Goal: Task Accomplishment & Management: Manage account settings

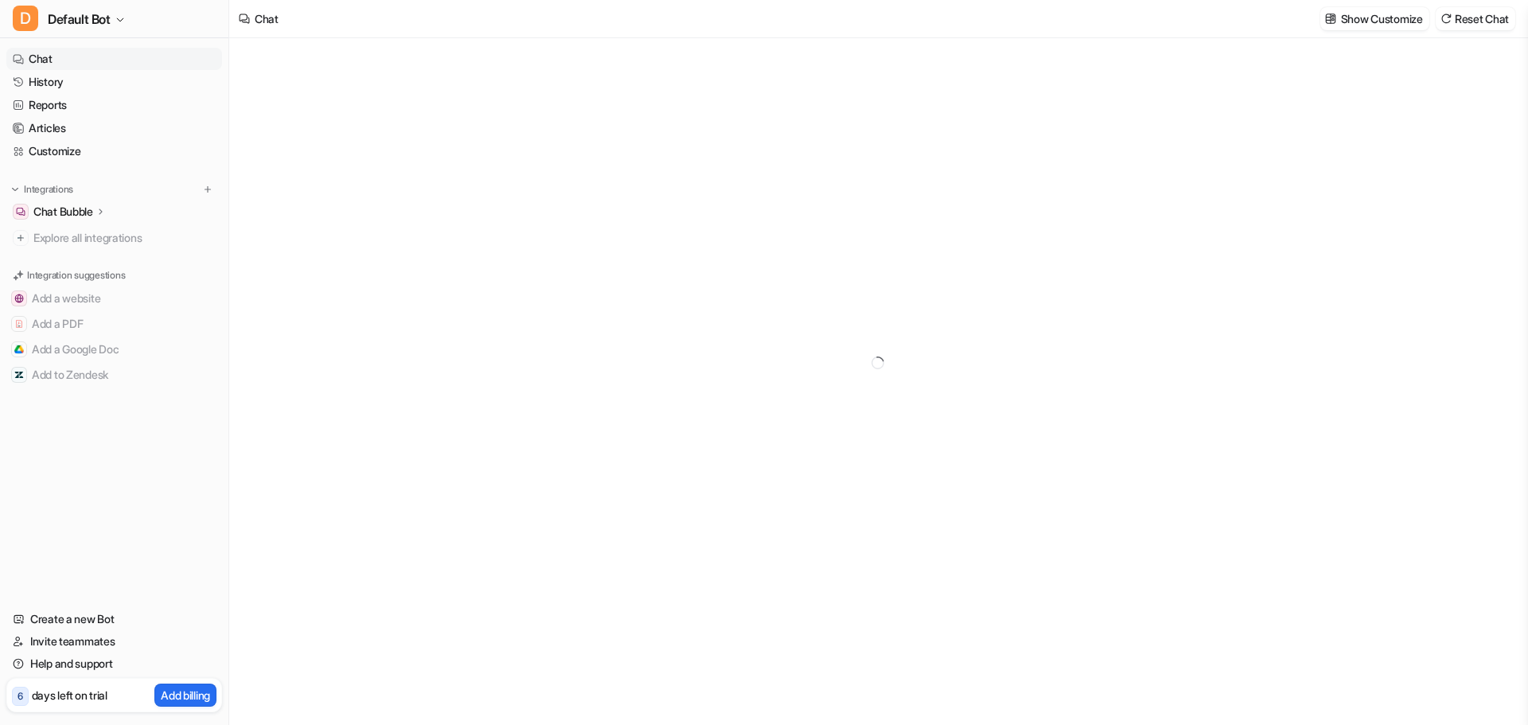
type textarea "**********"
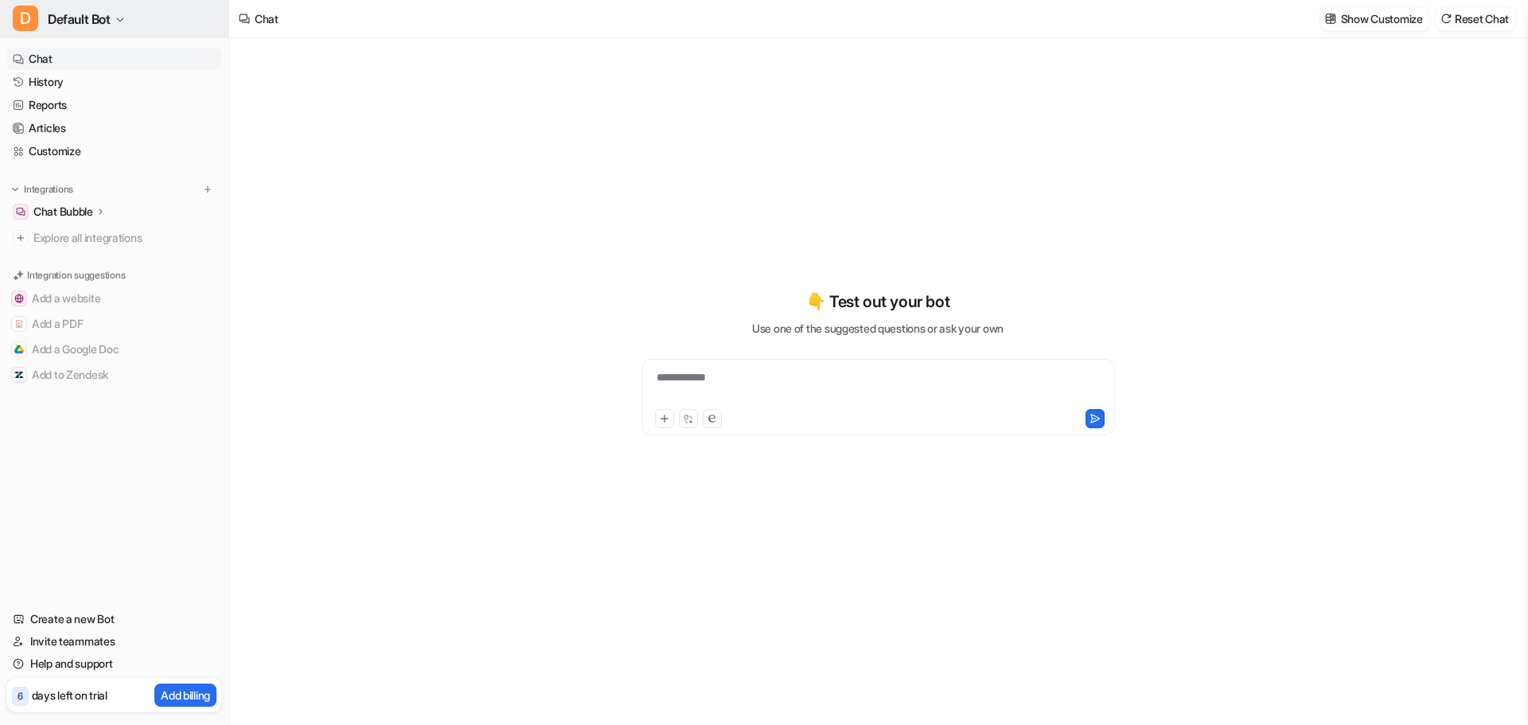
click at [145, 21] on button "D Default Bot" at bounding box center [114, 19] width 228 height 38
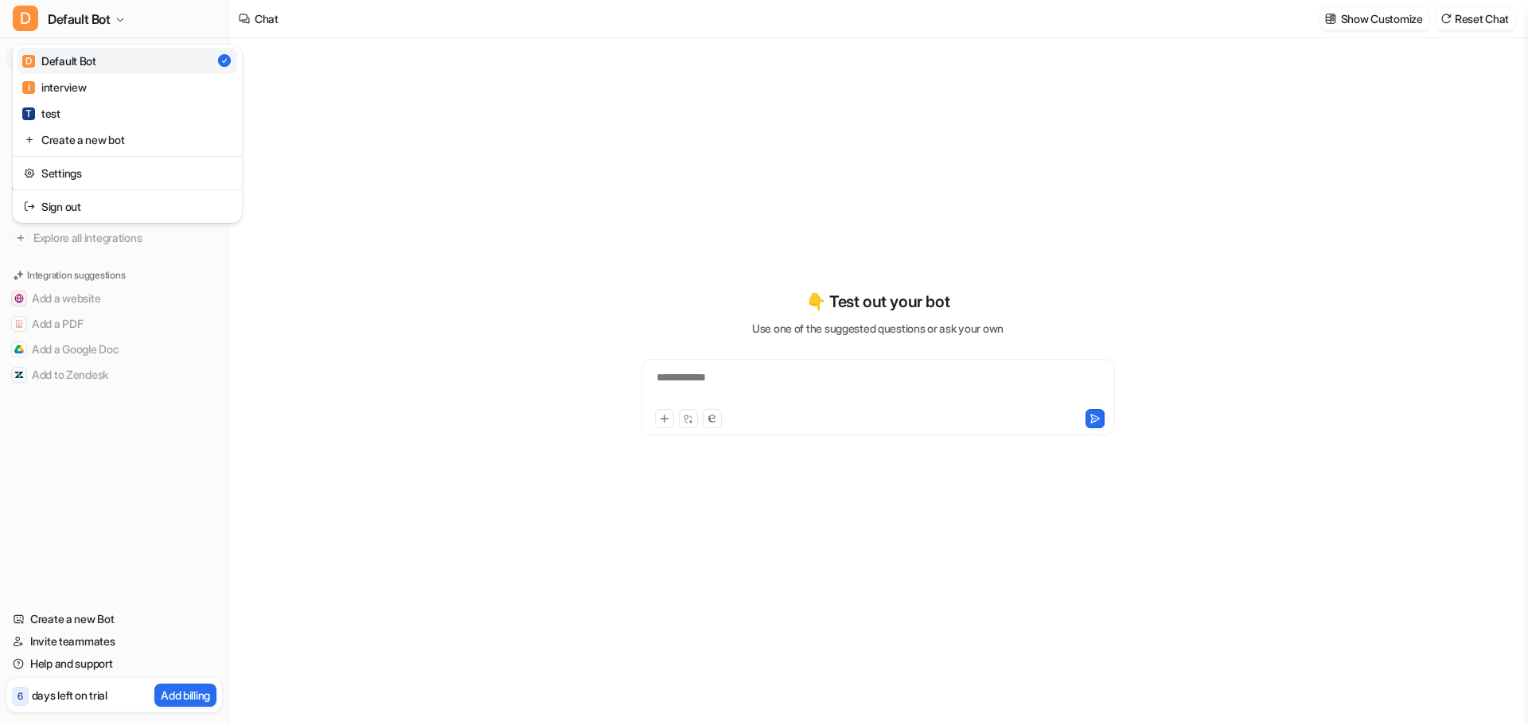
click at [353, 551] on div "**********" at bounding box center [764, 362] width 1528 height 725
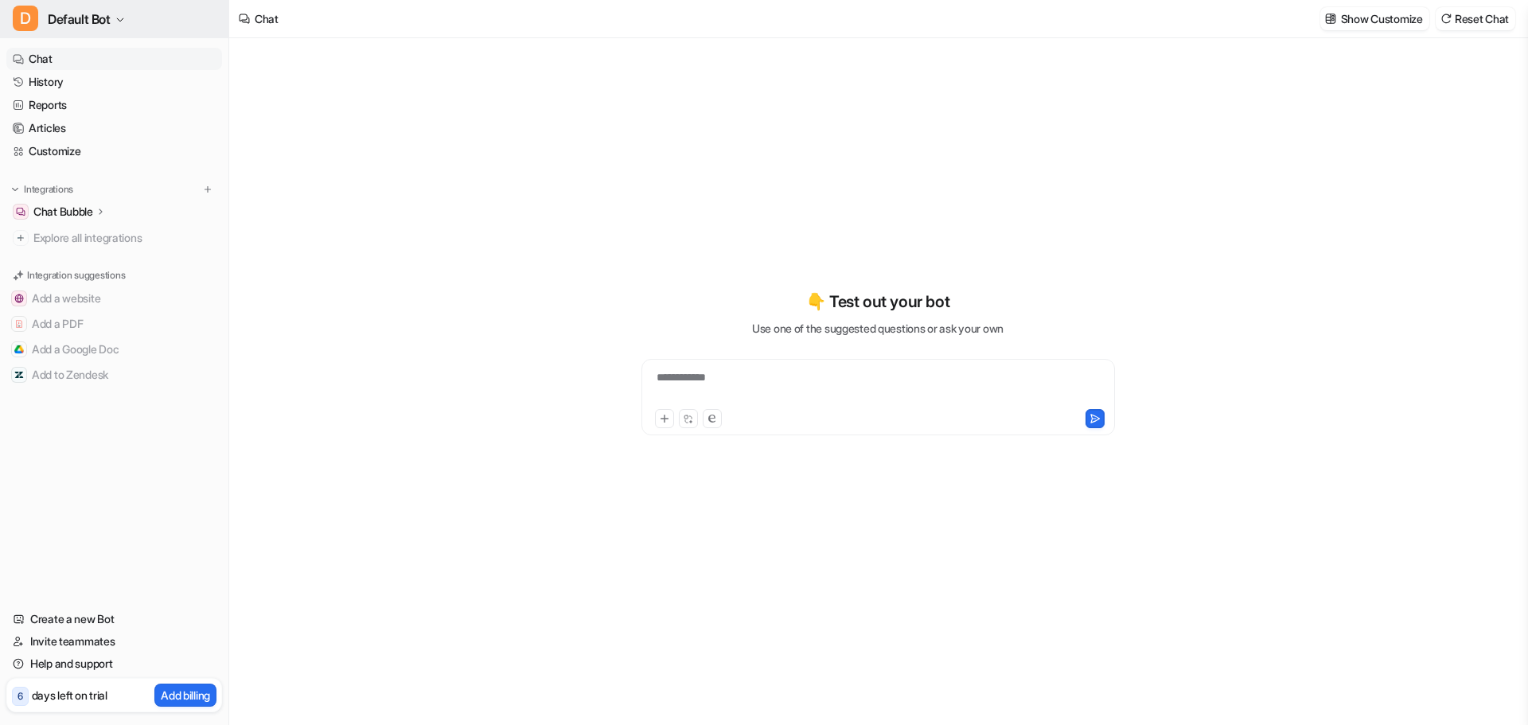
click at [94, 21] on span "Default Bot" at bounding box center [79, 19] width 63 height 22
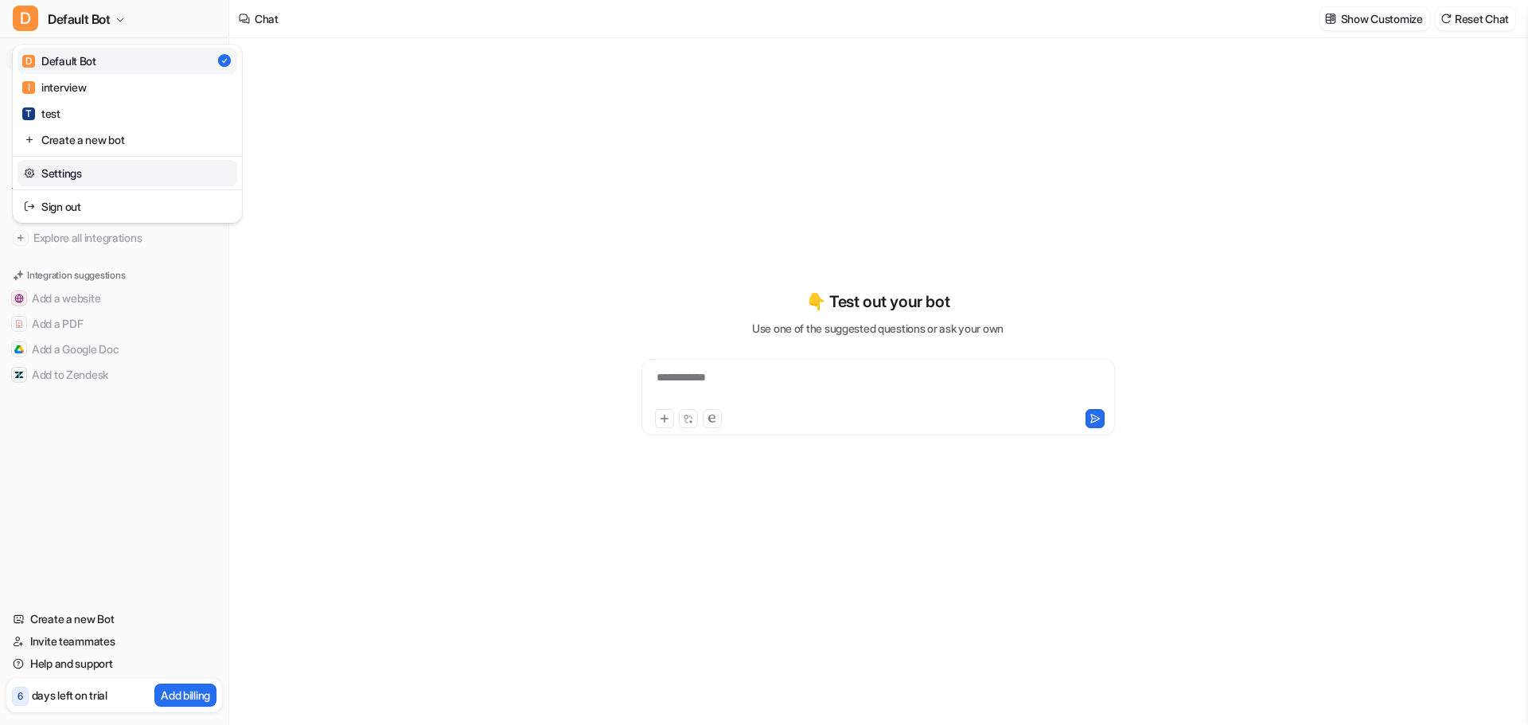
click at [82, 184] on link "Settings" at bounding box center [128, 173] width 220 height 26
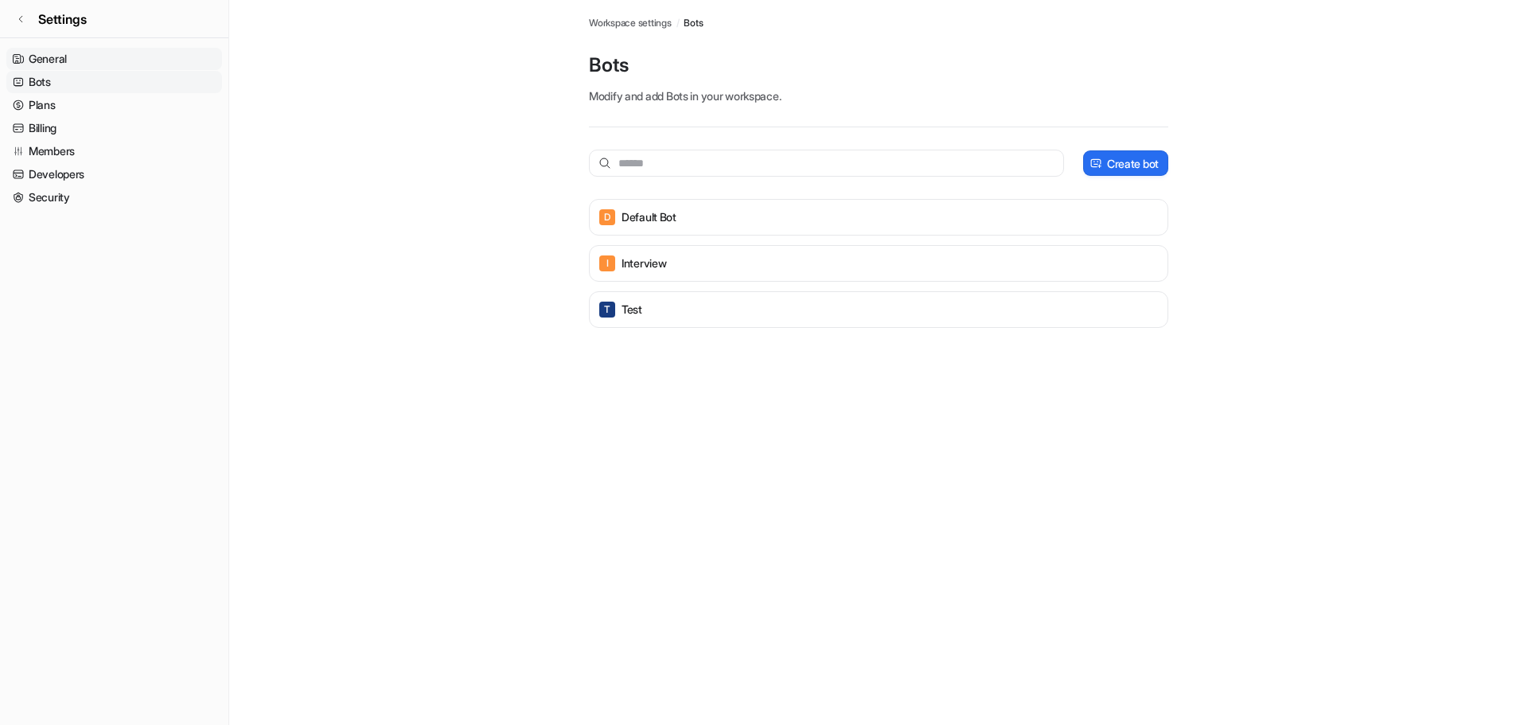
click at [60, 58] on link "General" at bounding box center [114, 59] width 216 height 22
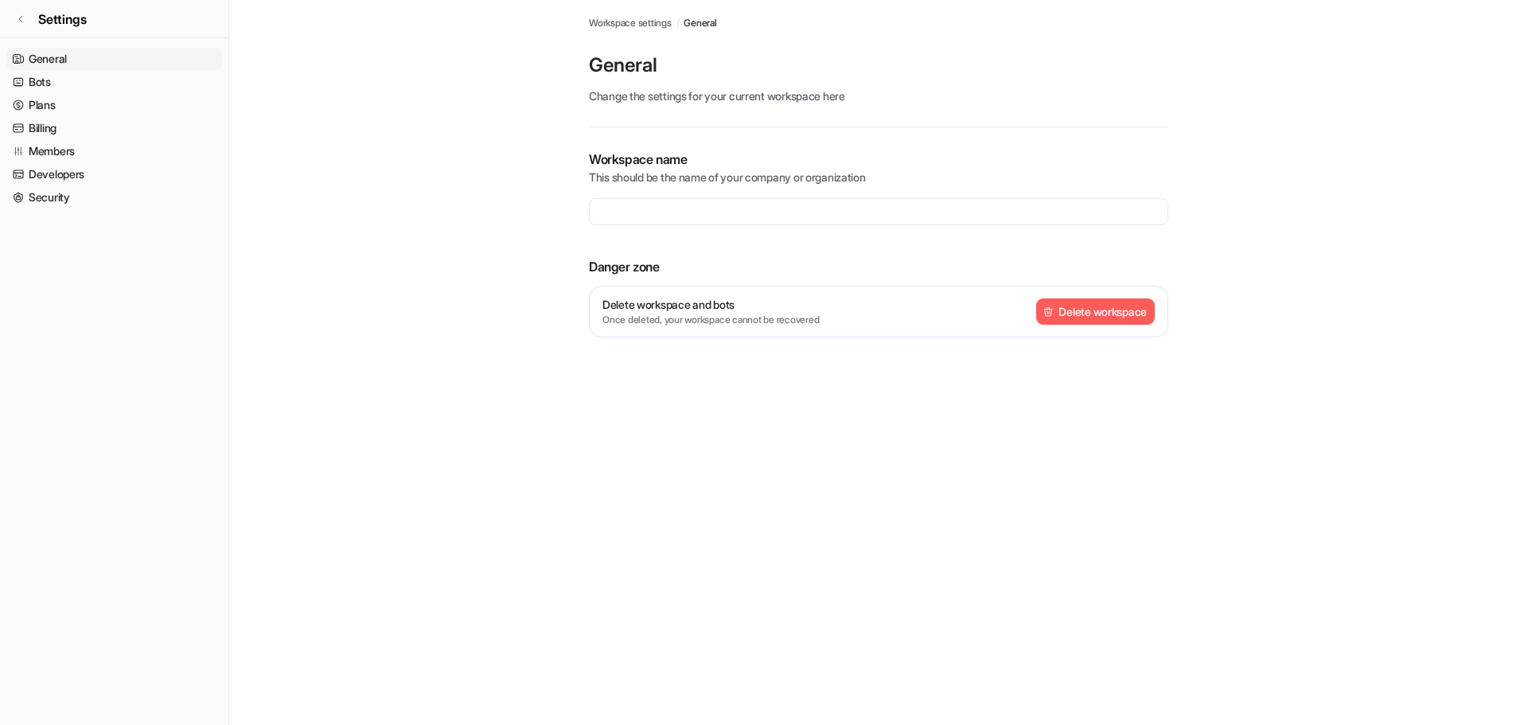
type input "**********"
click at [61, 75] on link "Bots" at bounding box center [114, 82] width 216 height 22
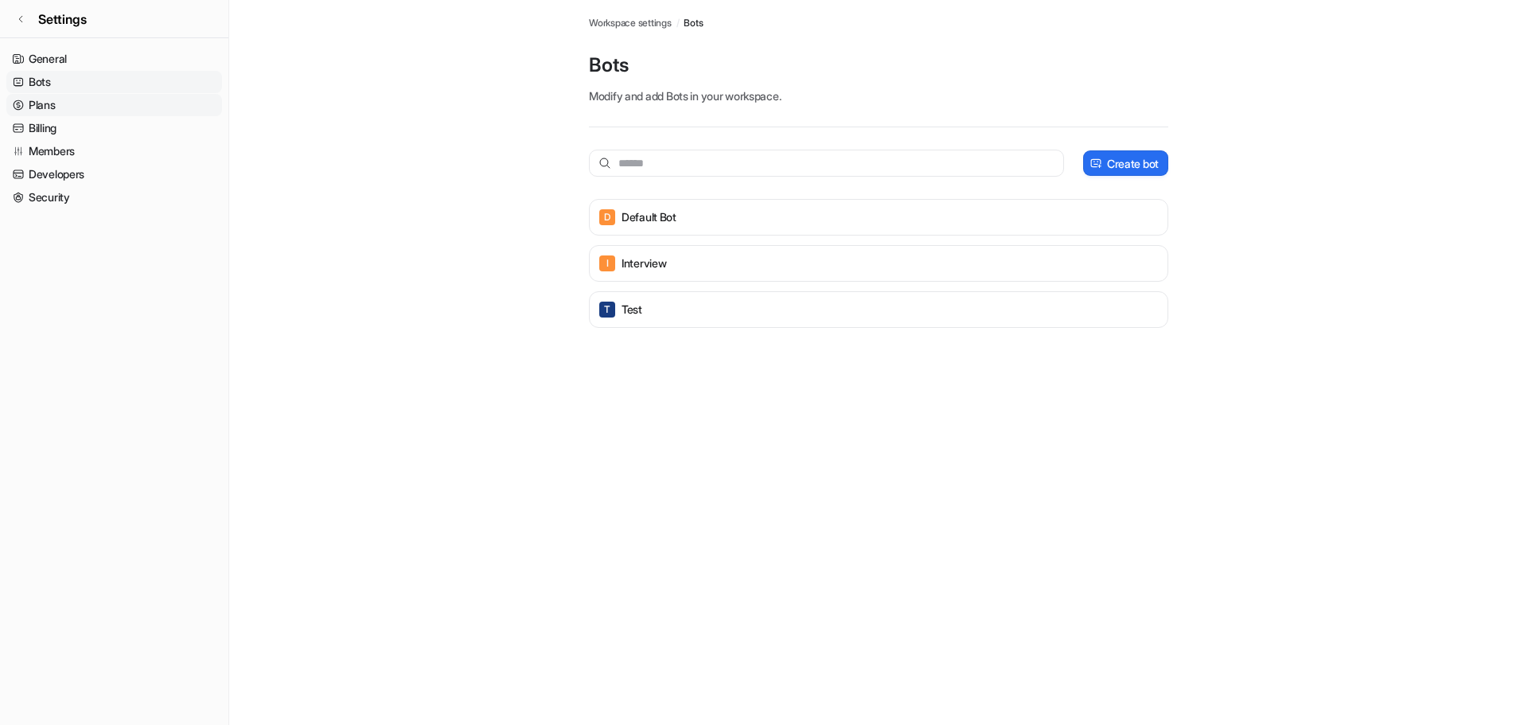
click at [70, 99] on link "Plans" at bounding box center [114, 105] width 216 height 22
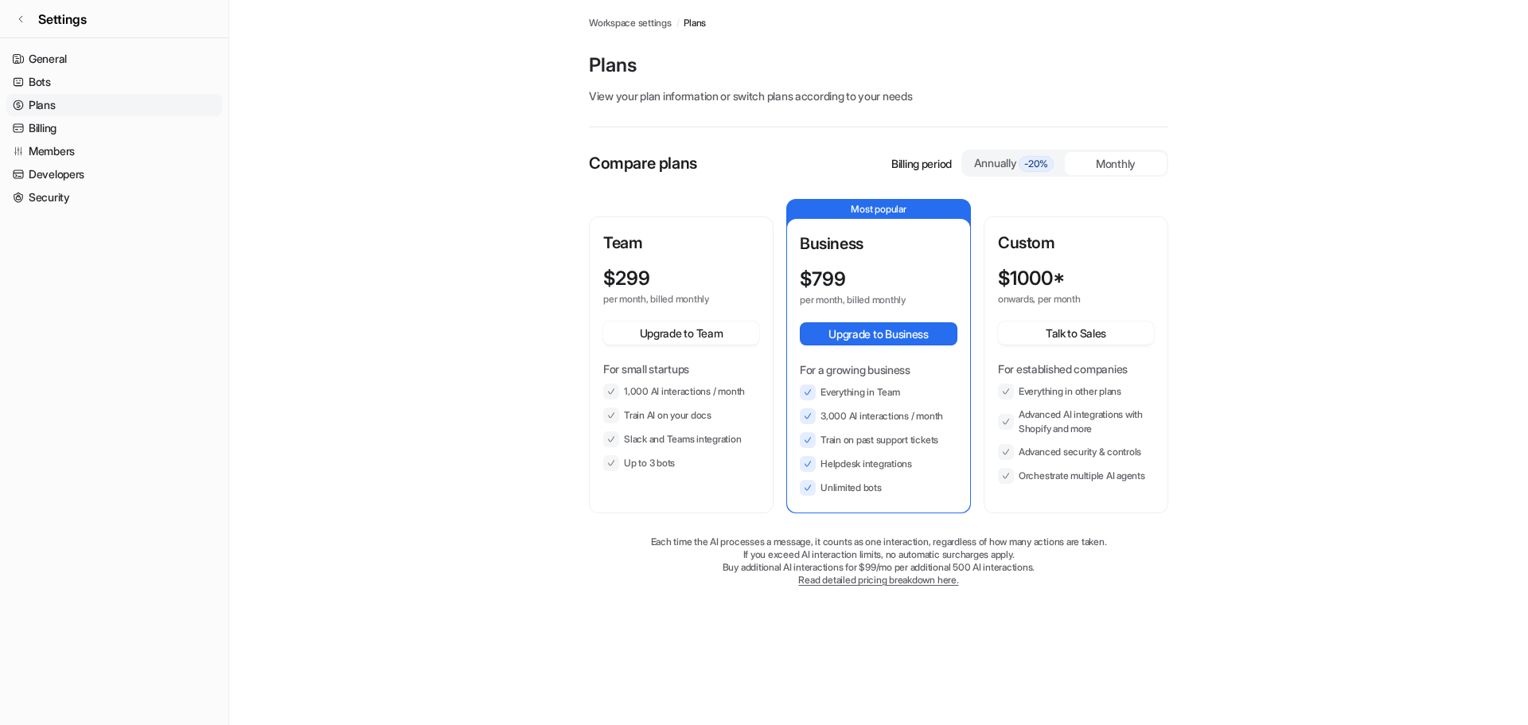
click at [76, 116] on ul "General Bots Plans Billing Members Developers Security" at bounding box center [114, 128] width 216 height 161
click at [76, 128] on link "Billing" at bounding box center [114, 128] width 216 height 22
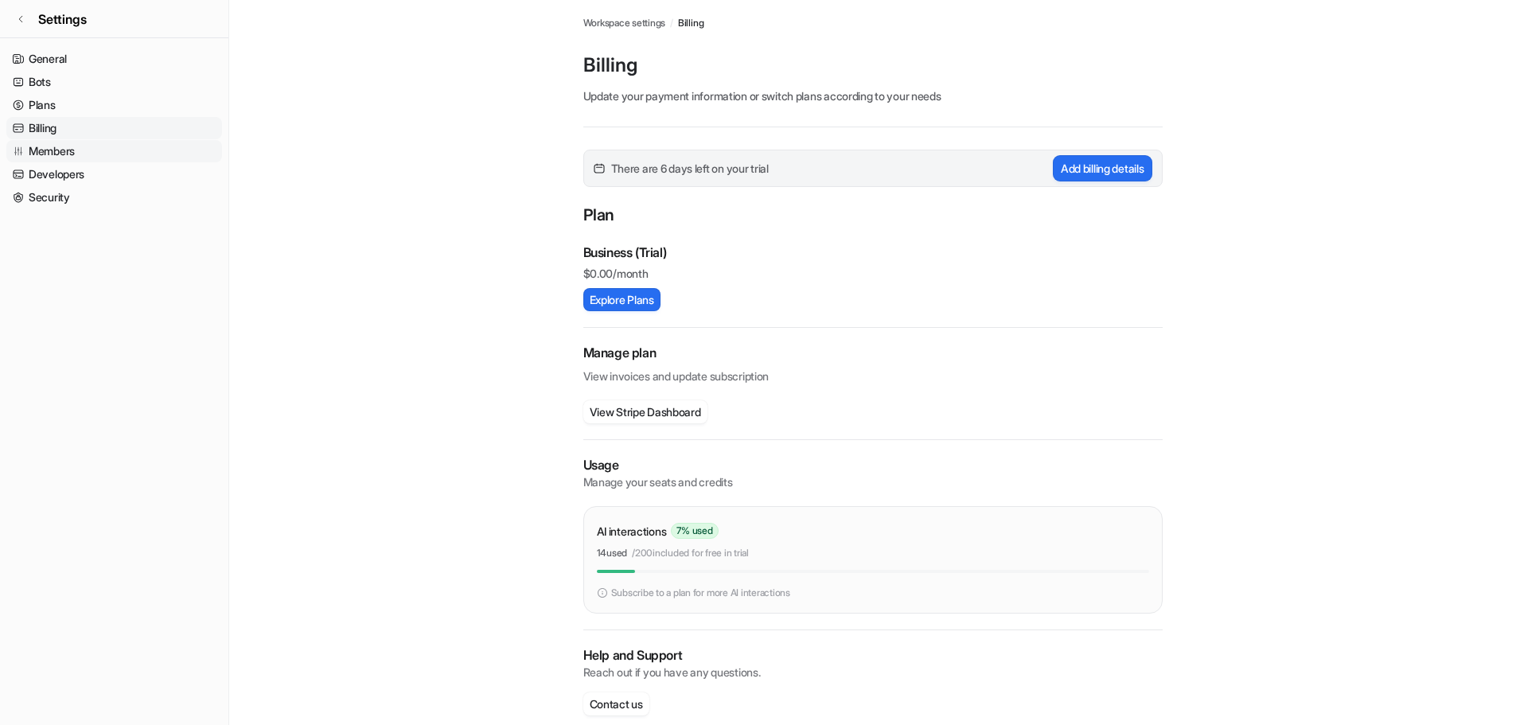
click at [76, 152] on link "Members" at bounding box center [114, 151] width 216 height 22
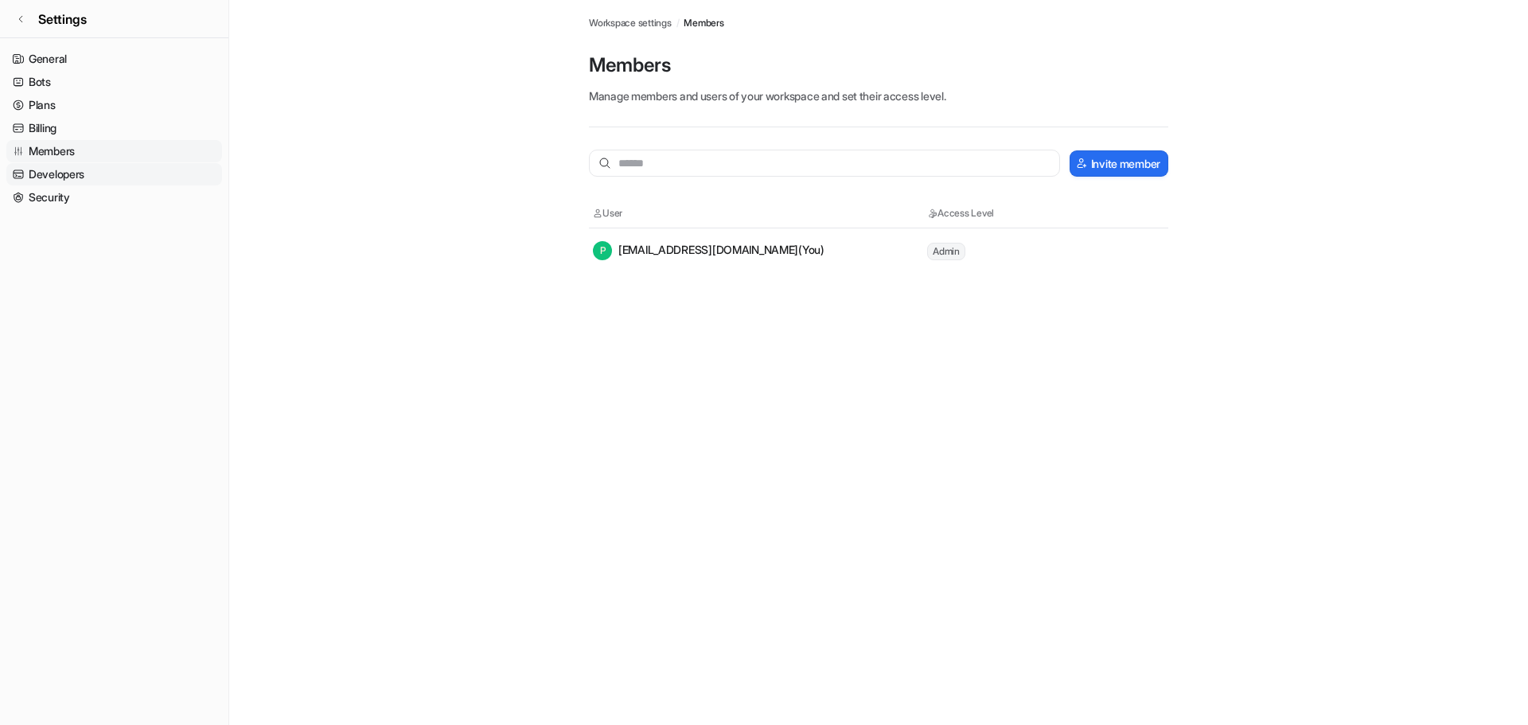
click at [76, 176] on link "Developers" at bounding box center [114, 174] width 216 height 22
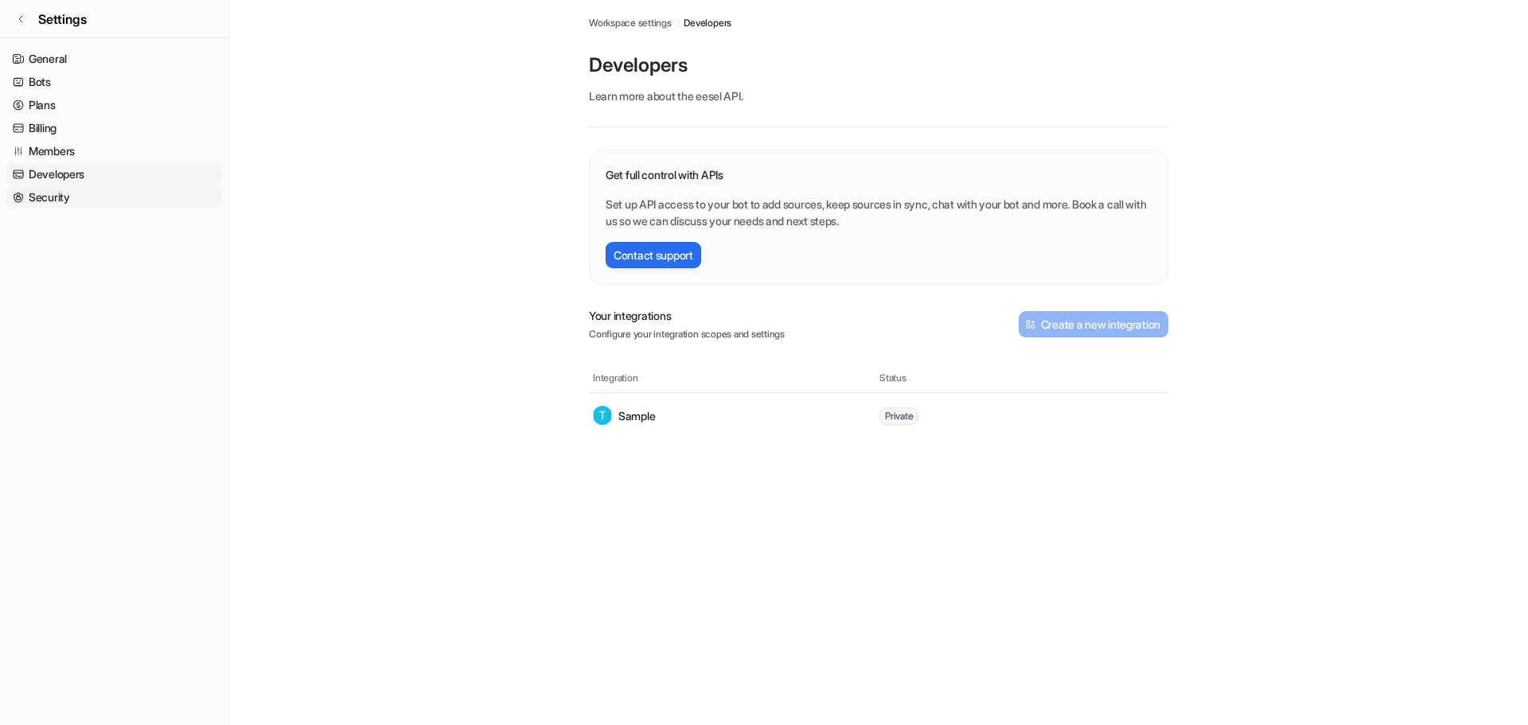
click at [72, 199] on link "Security" at bounding box center [114, 197] width 216 height 22
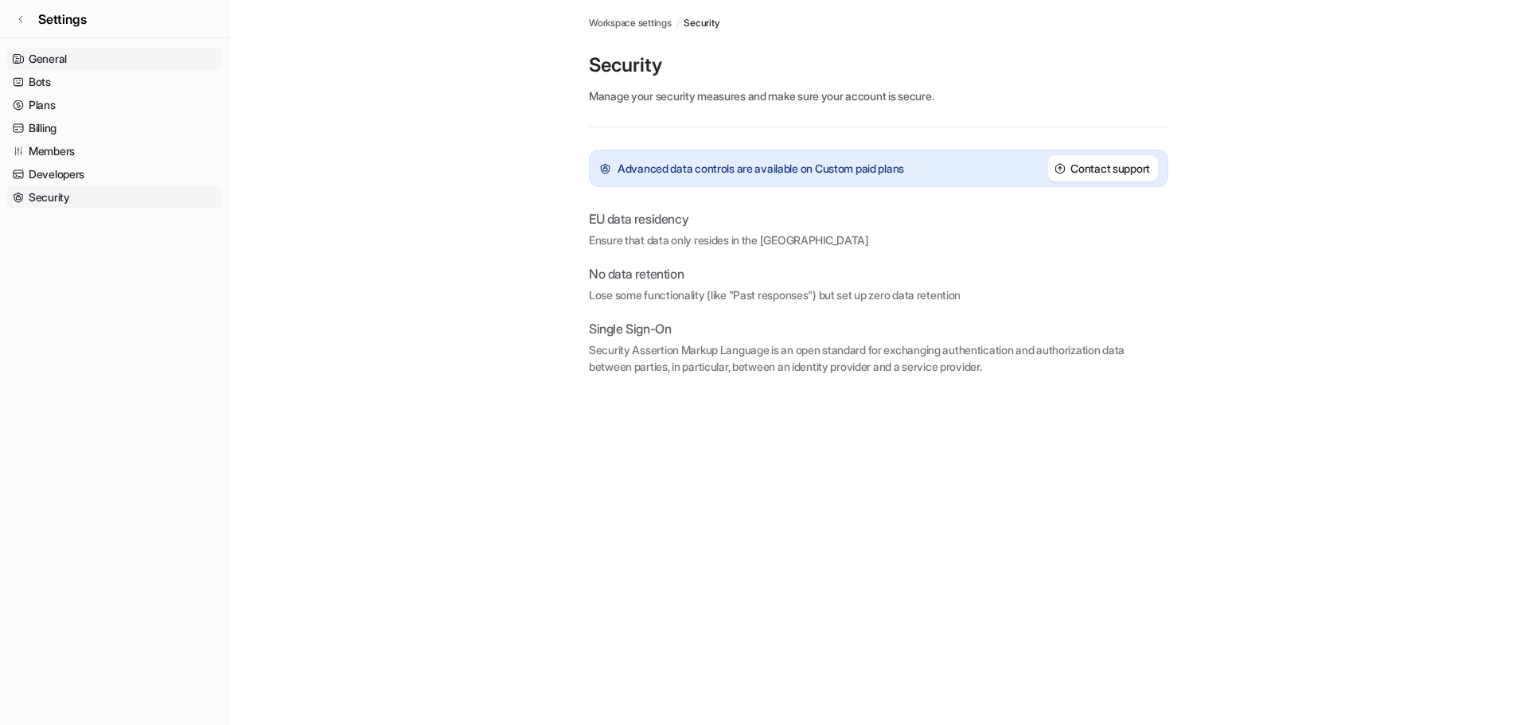
click at [64, 55] on link "General" at bounding box center [114, 59] width 216 height 22
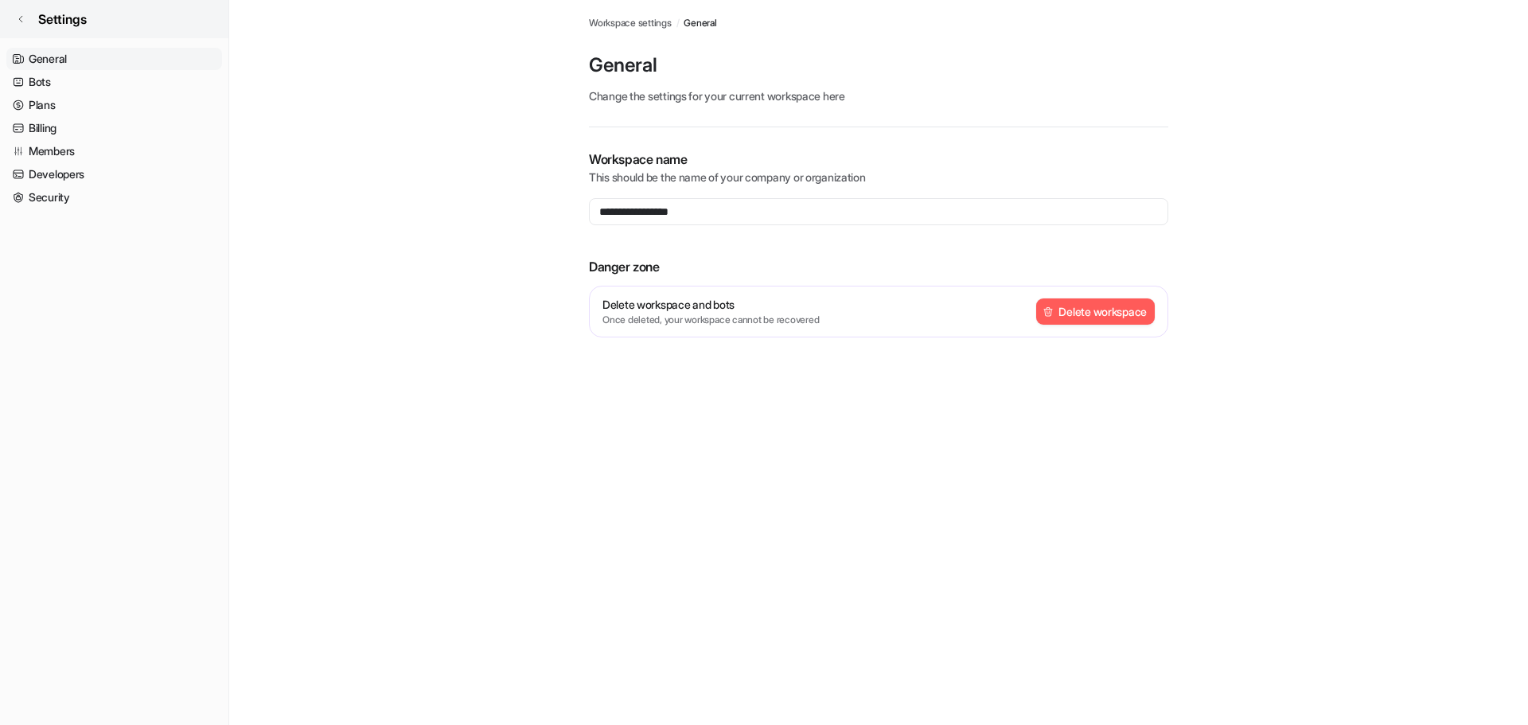
click at [28, 26] on link "Settings" at bounding box center [114, 19] width 228 height 38
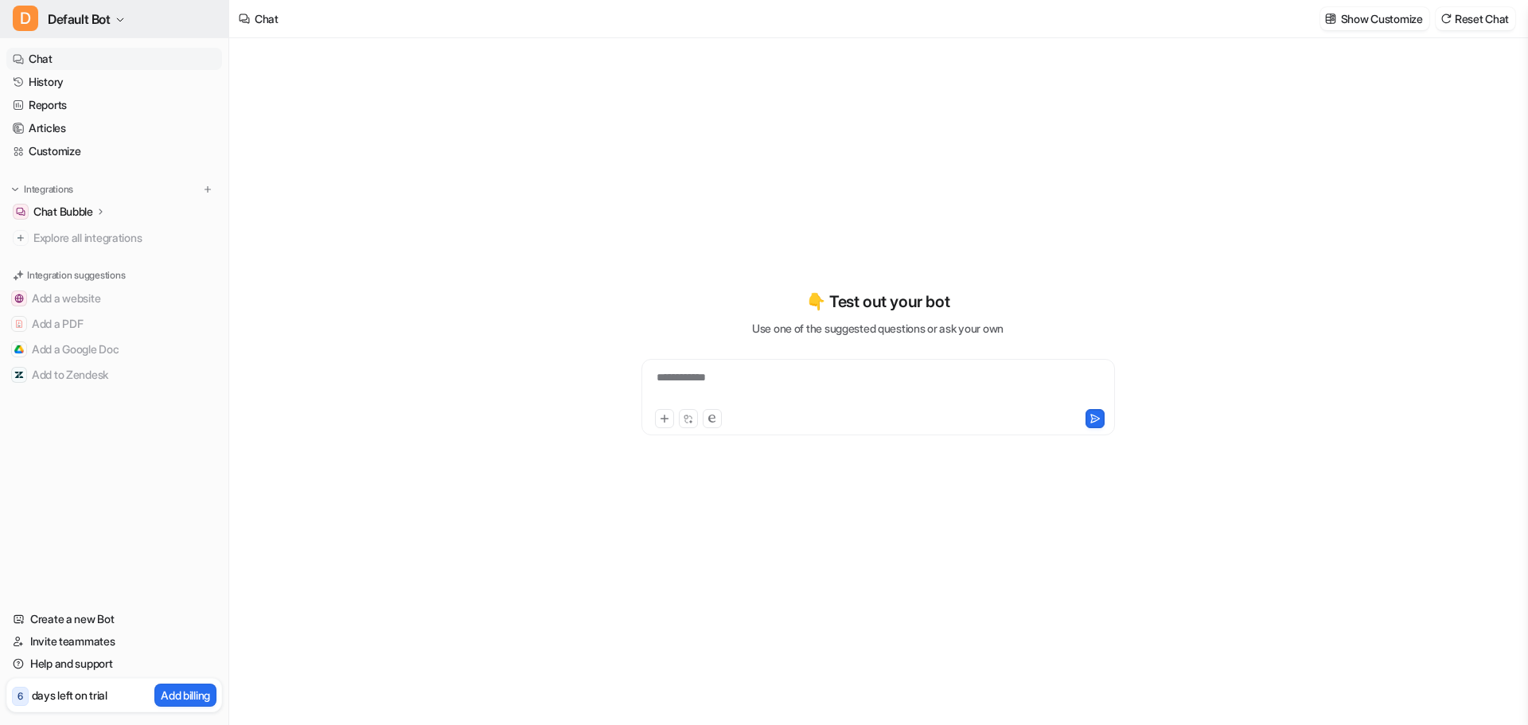
click at [92, 23] on span "Default Bot" at bounding box center [79, 19] width 63 height 22
click at [97, 200] on link "Sign out" at bounding box center [128, 206] width 220 height 26
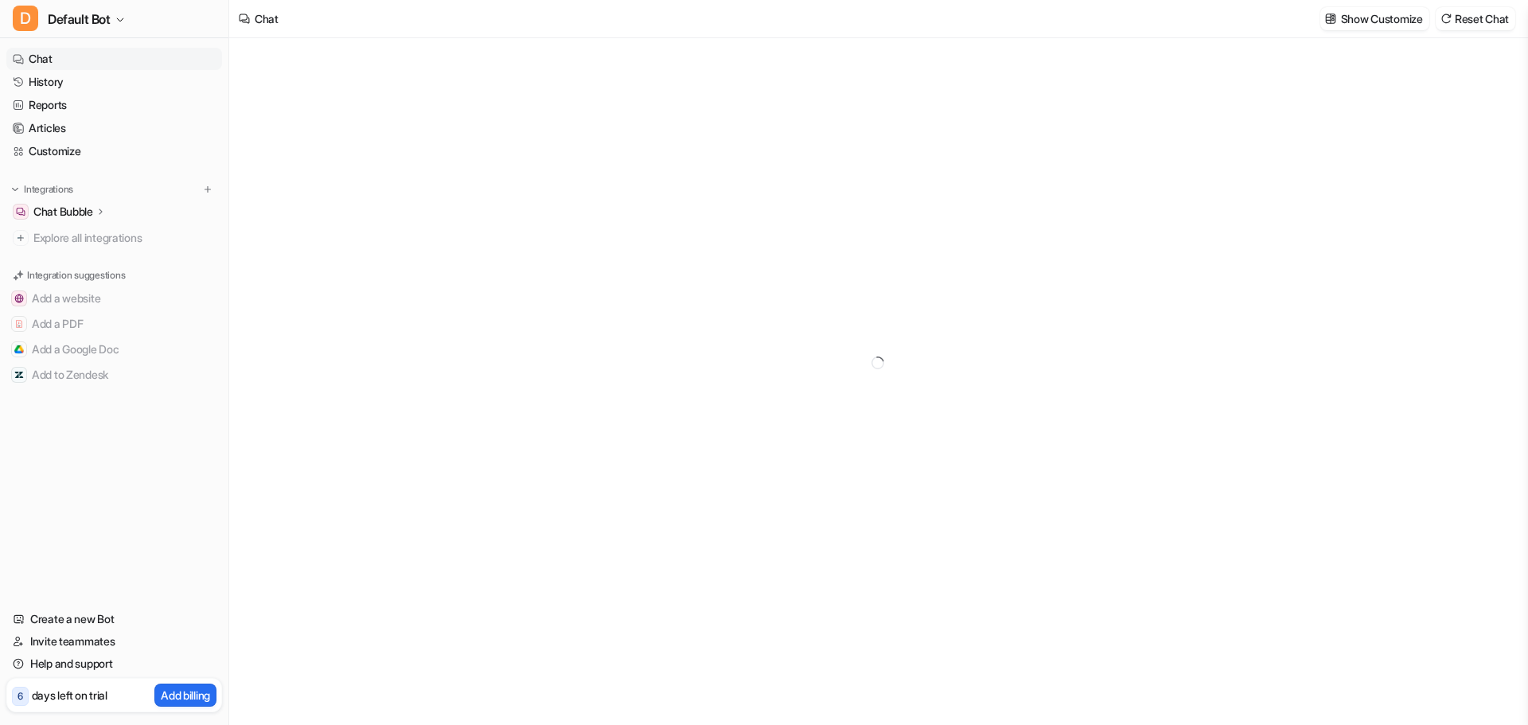
type textarea "**********"
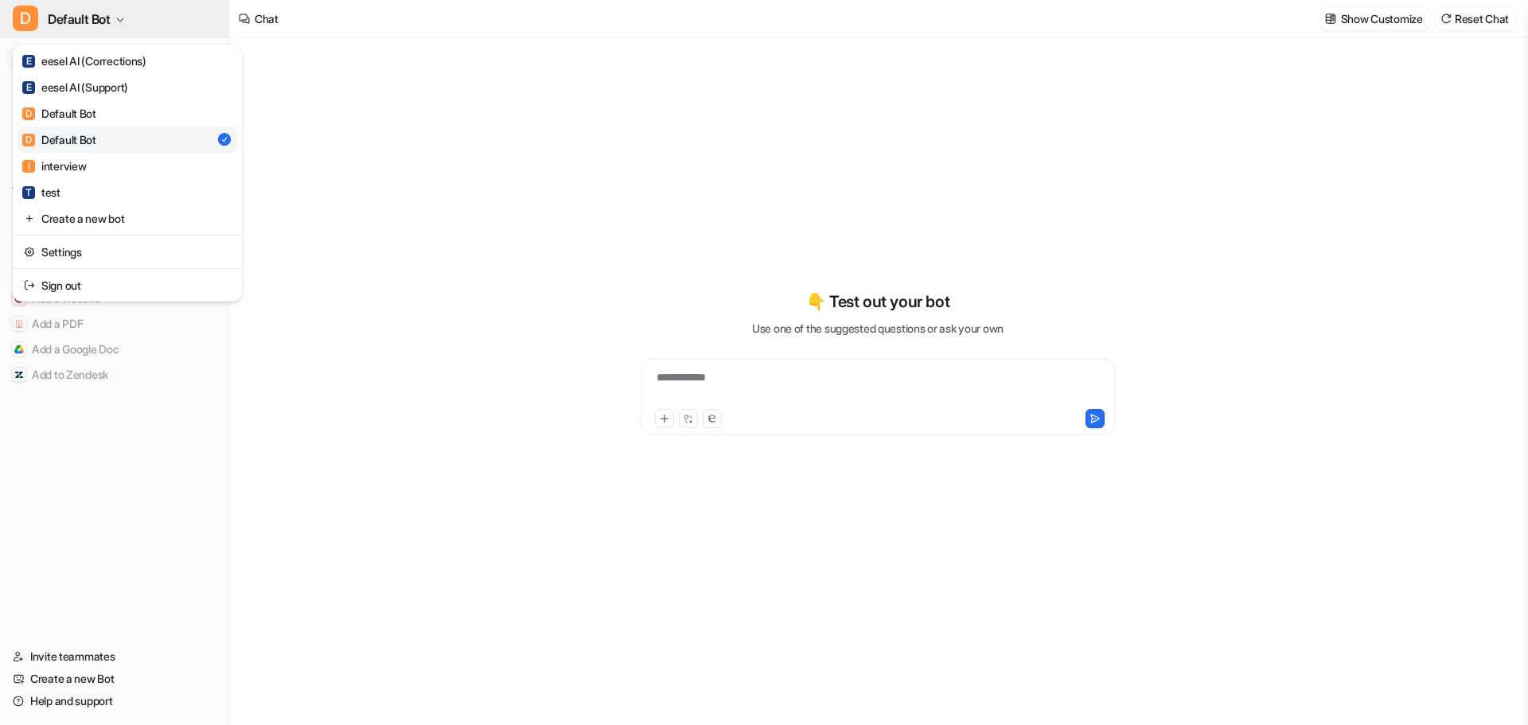
click at [97, 10] on span "Default Bot" at bounding box center [79, 19] width 63 height 22
click at [94, 79] on div "E eesel AI (Support)" at bounding box center [75, 87] width 106 height 17
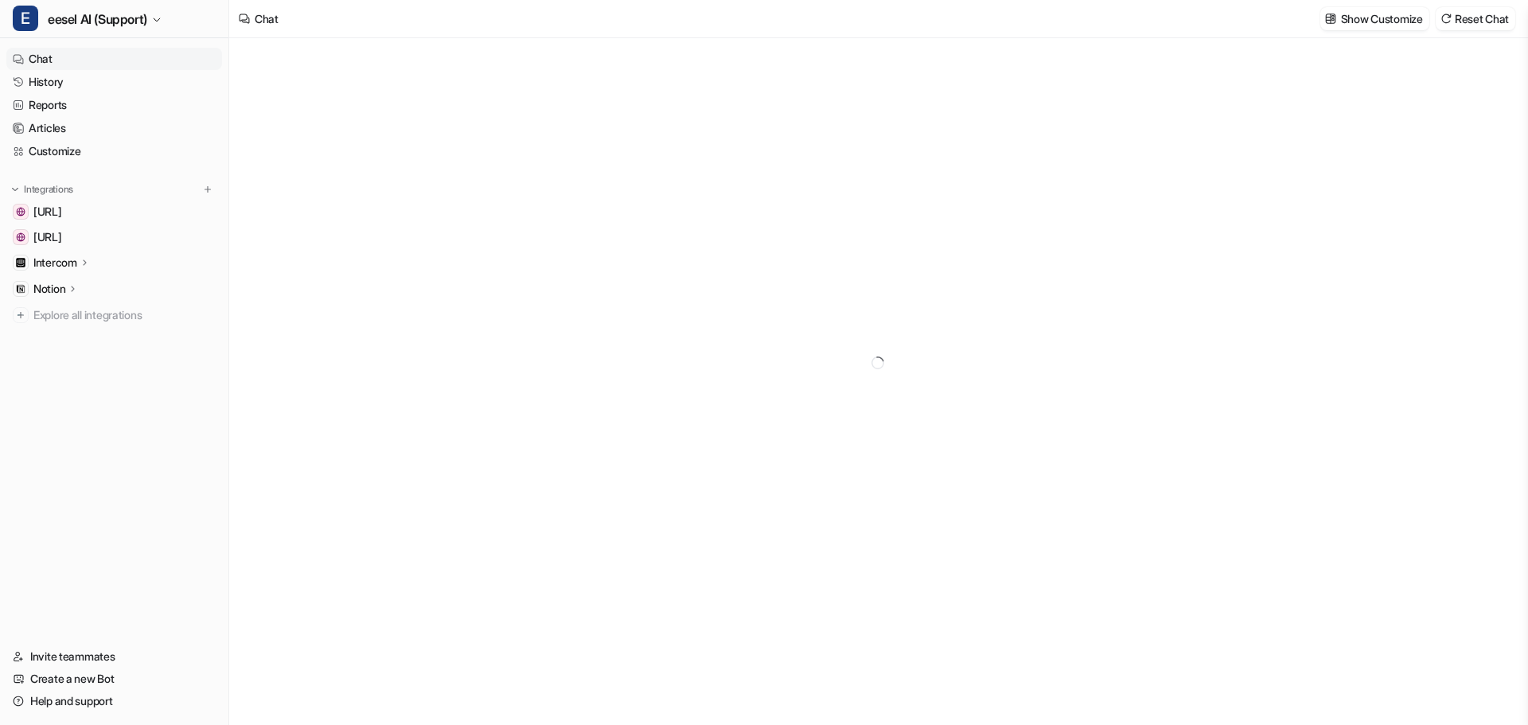
type textarea "**********"
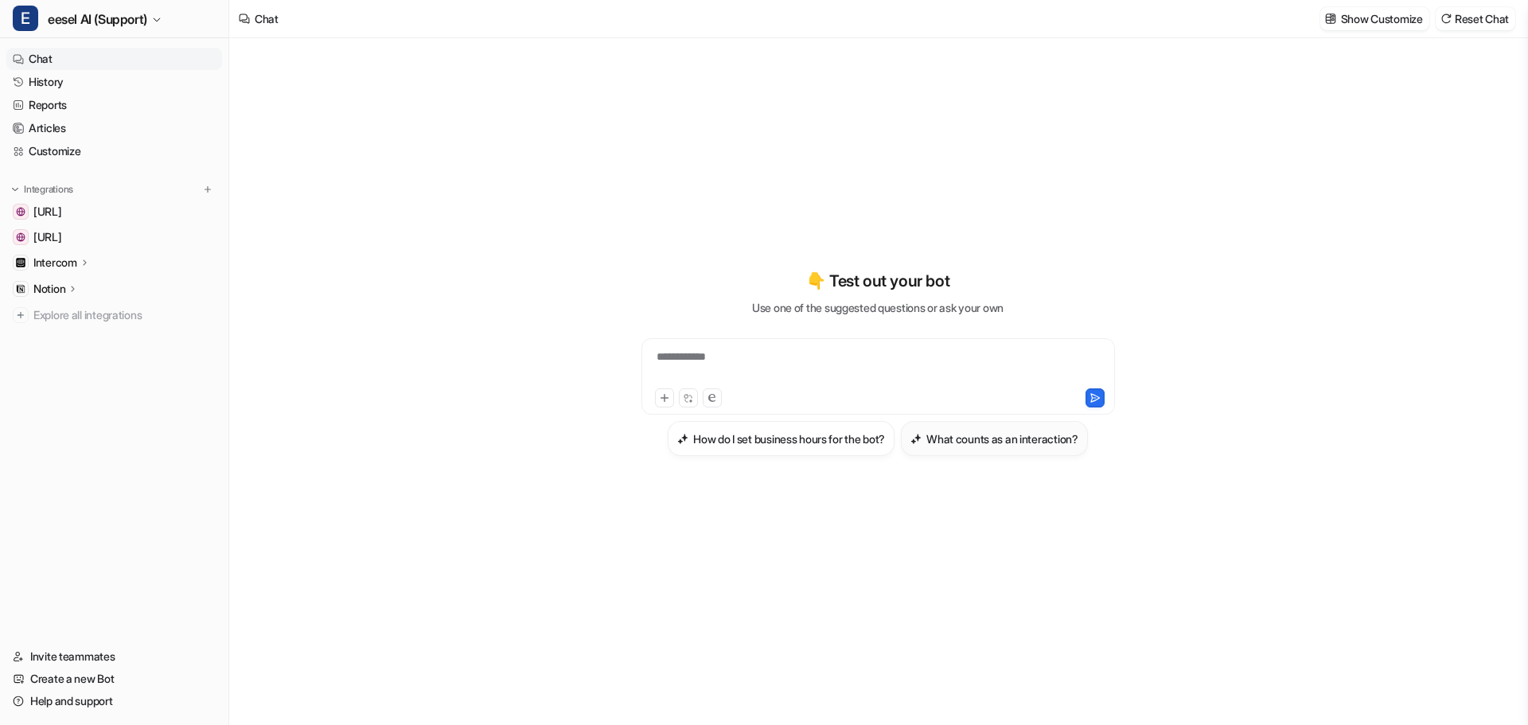
click at [938, 445] on h3 "What counts as an interaction?" at bounding box center [1002, 438] width 152 height 17
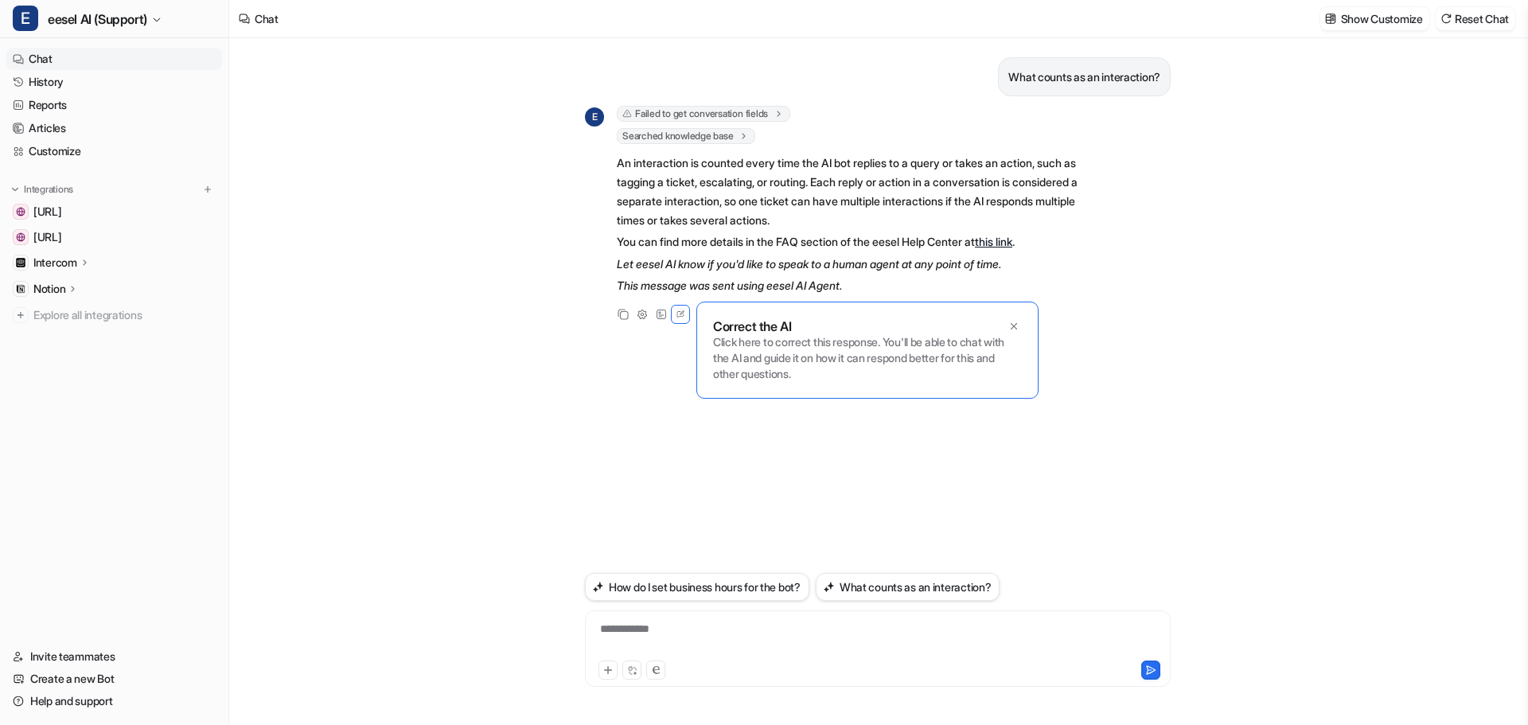
click at [1011, 324] on icon at bounding box center [1013, 326] width 11 height 11
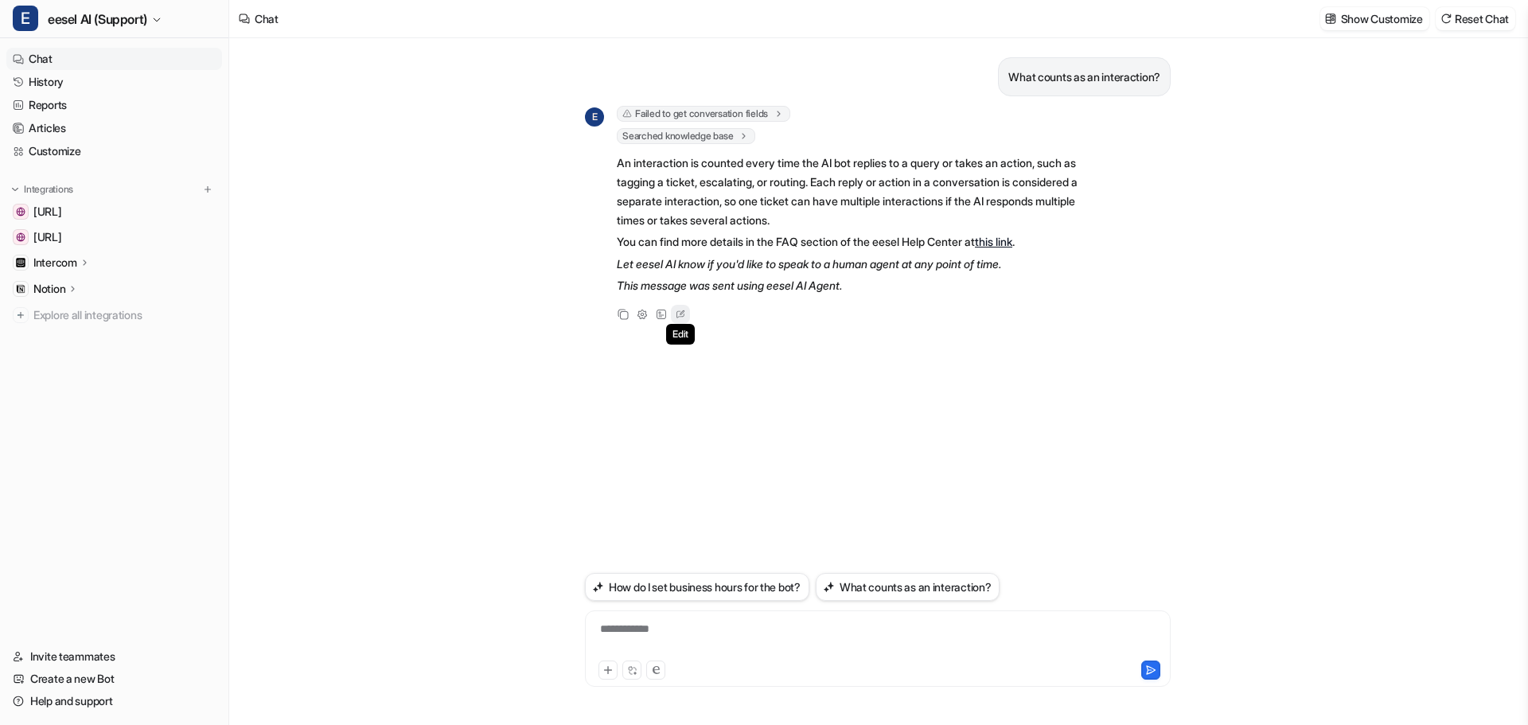
click at [689, 312] on div "Edit" at bounding box center [680, 314] width 19 height 19
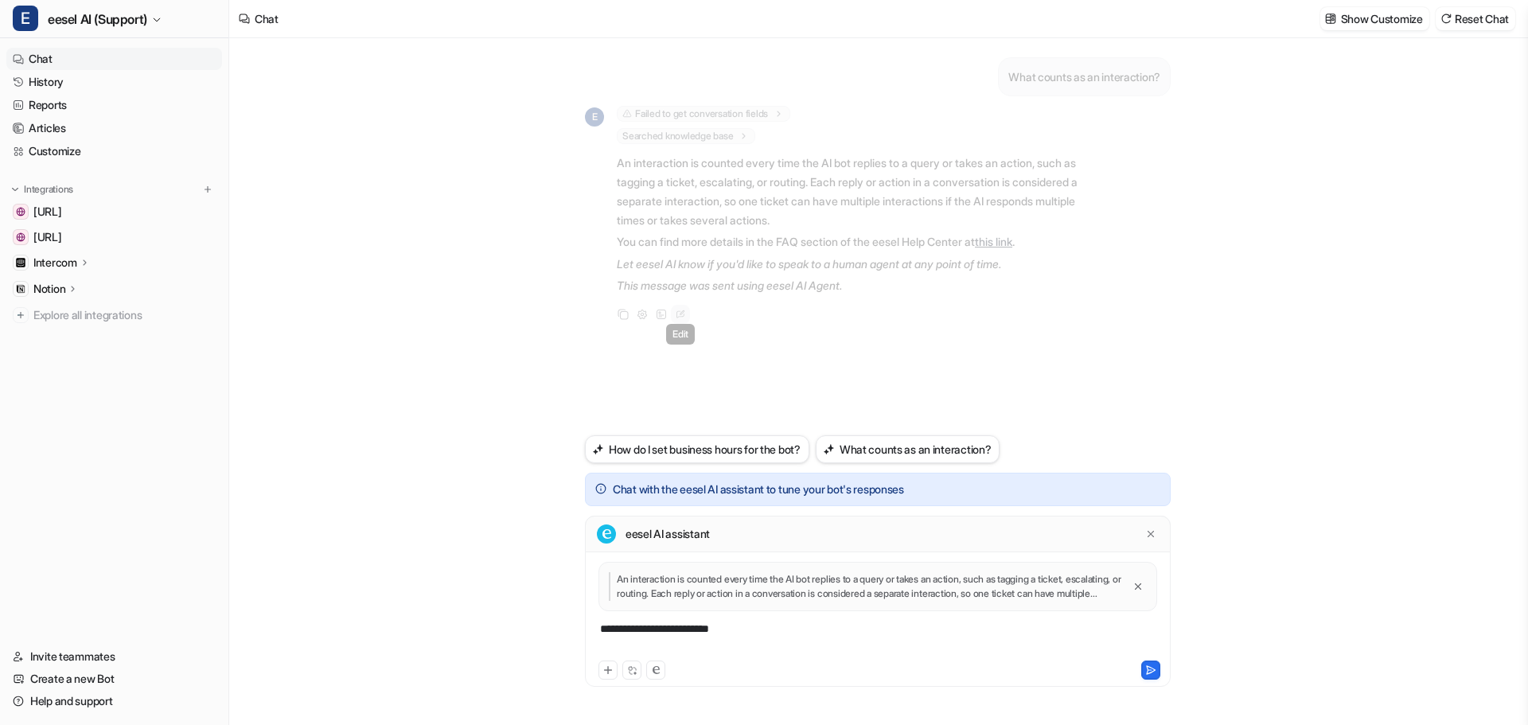
click at [685, 314] on icon at bounding box center [680, 314] width 16 height 21
click at [1004, 372] on div "What counts as an interaction? E Failed to get conversation fields error : "Err…" at bounding box center [878, 236] width 586 height 397
click at [1153, 536] on icon at bounding box center [1150, 534] width 6 height 6
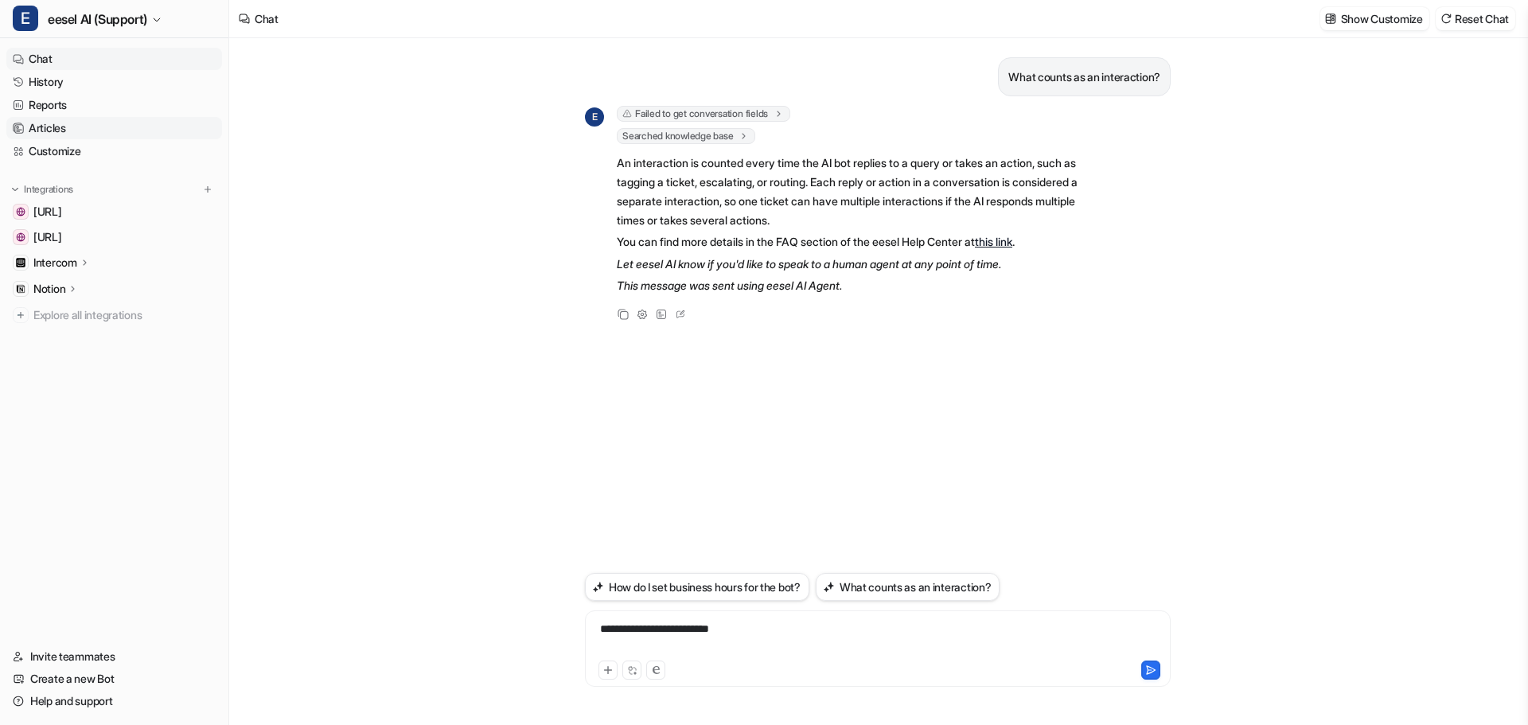
click at [75, 122] on link "Articles" at bounding box center [114, 128] width 216 height 22
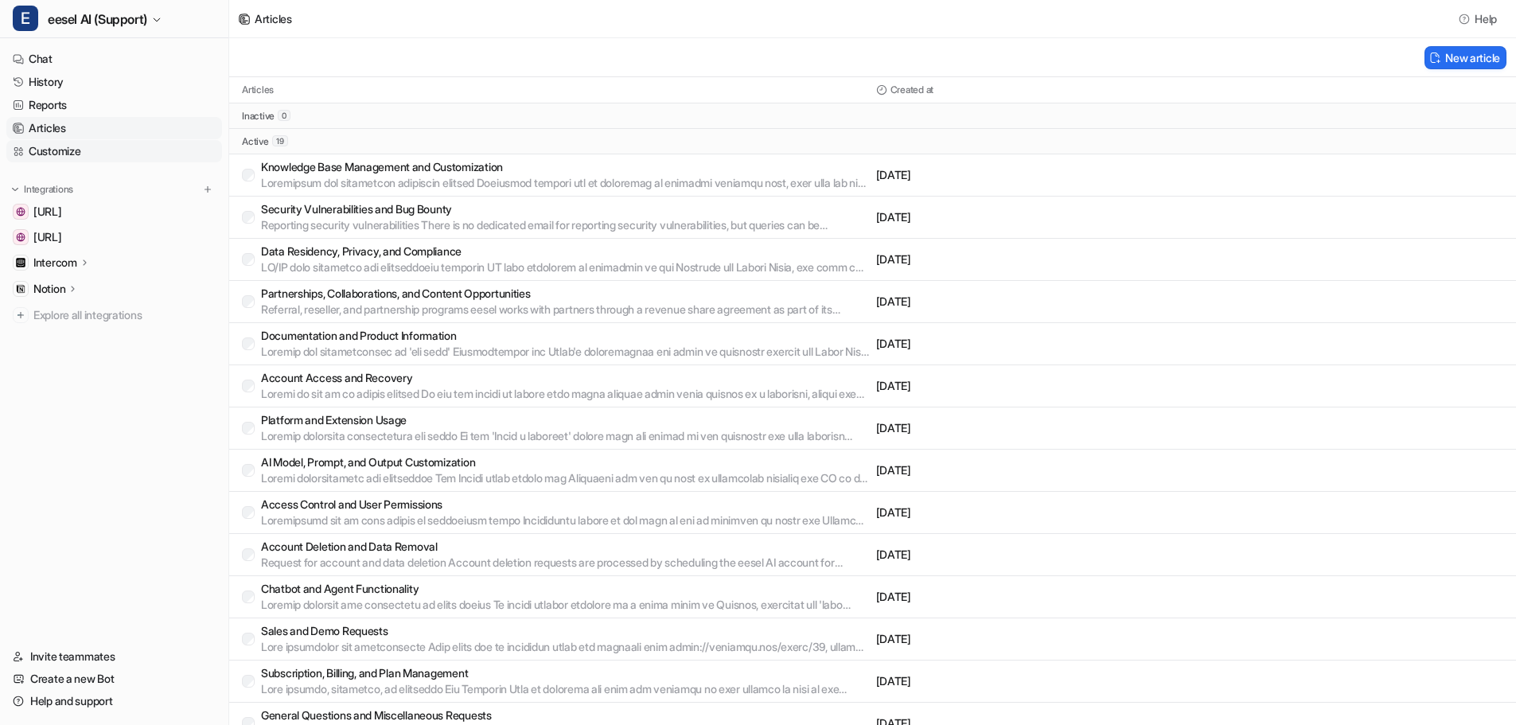
click at [92, 147] on link "Customize" at bounding box center [114, 151] width 216 height 22
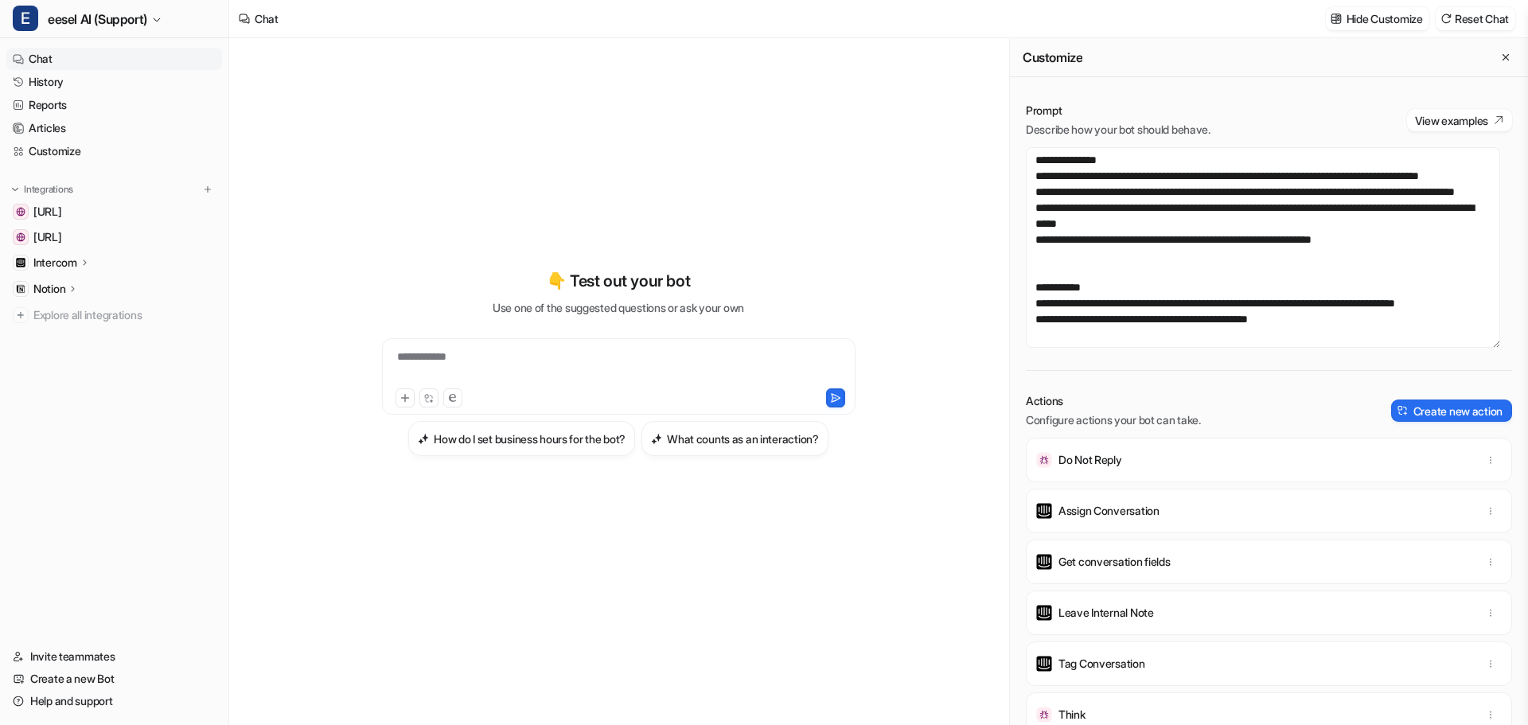
scroll to position [3278, 0]
click at [1267, 218] on textarea at bounding box center [1263, 247] width 474 height 201
click at [795, 179] on div "**********" at bounding box center [618, 363] width 586 height 508
click at [1473, 116] on button "View examples" at bounding box center [1459, 120] width 105 height 22
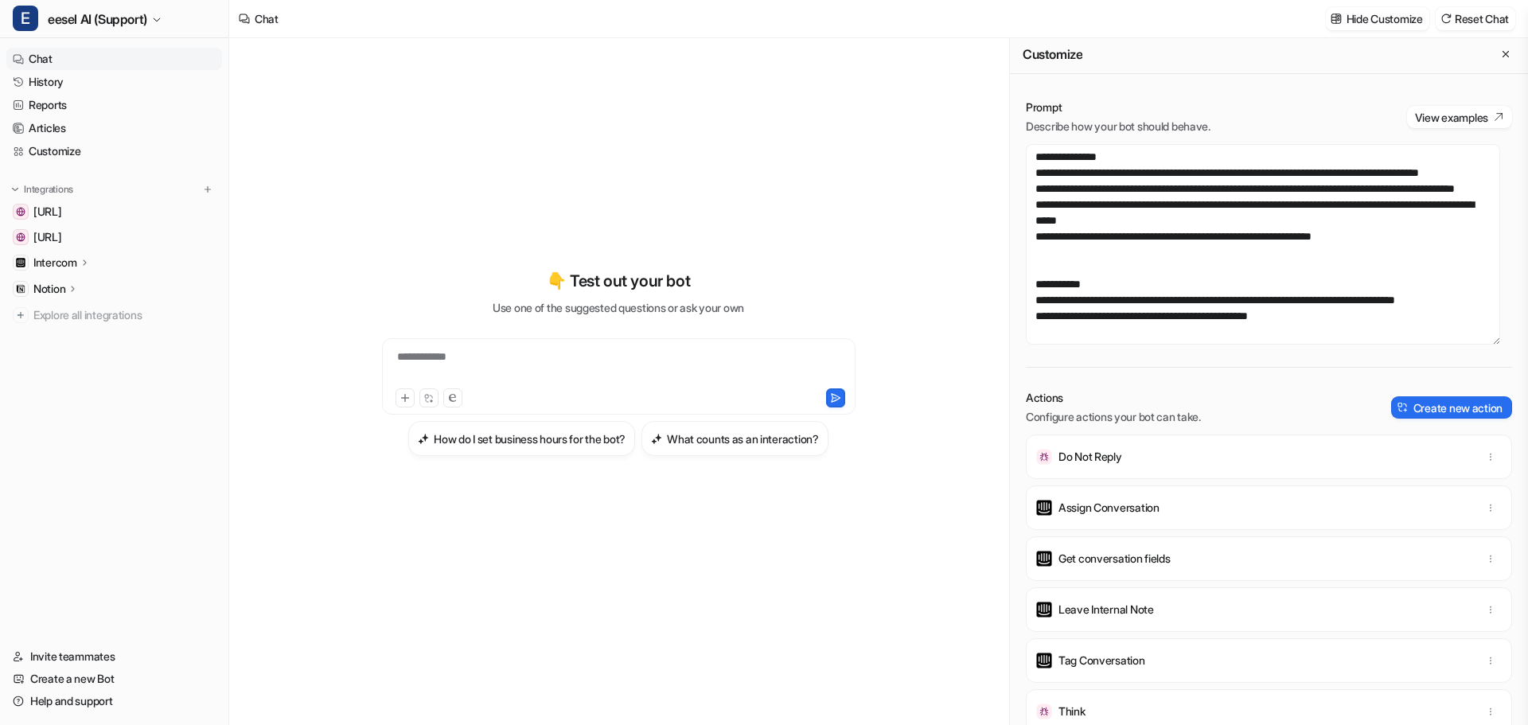
scroll to position [0, 0]
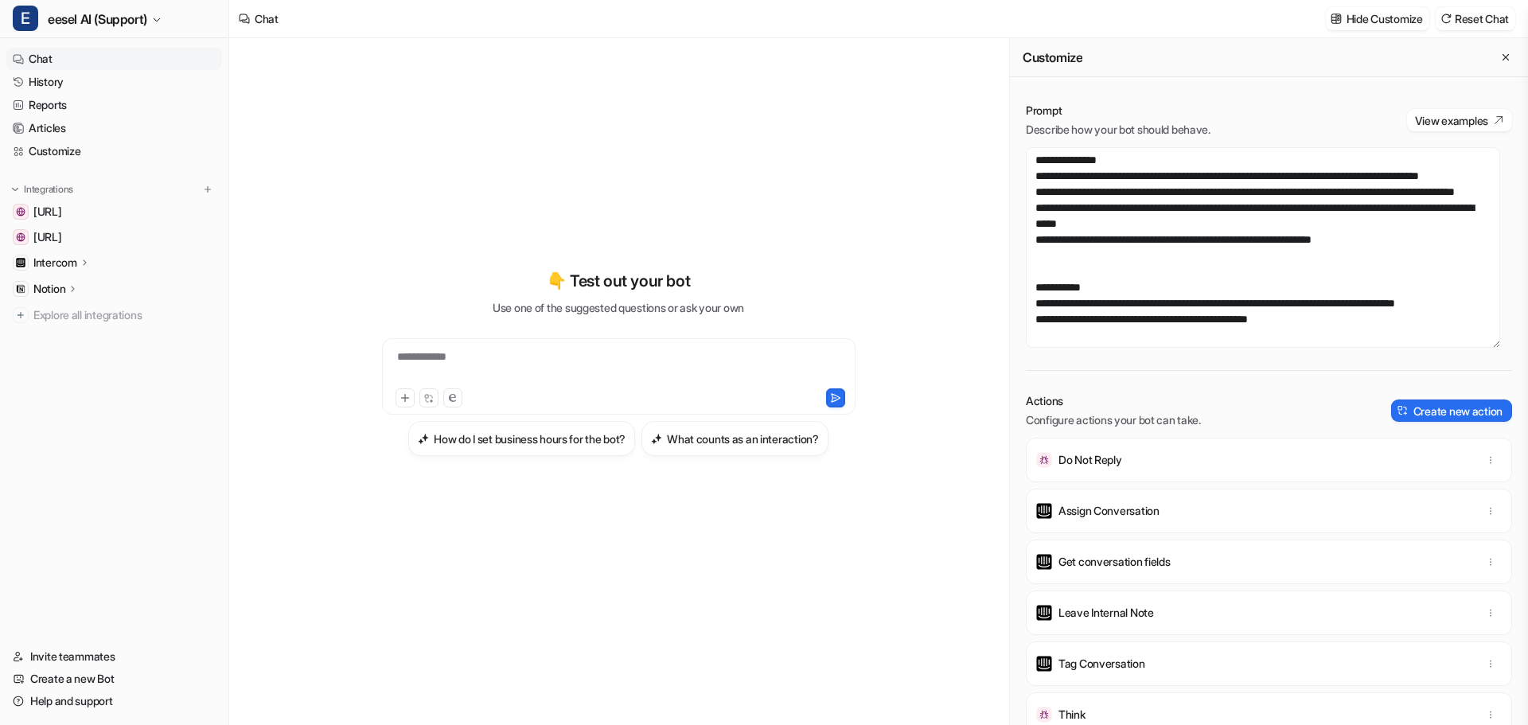
click at [1374, 408] on div "Actions Configure actions your bot can take. Create new action" at bounding box center [1269, 410] width 486 height 35
click at [1397, 408] on img at bounding box center [1402, 410] width 11 height 11
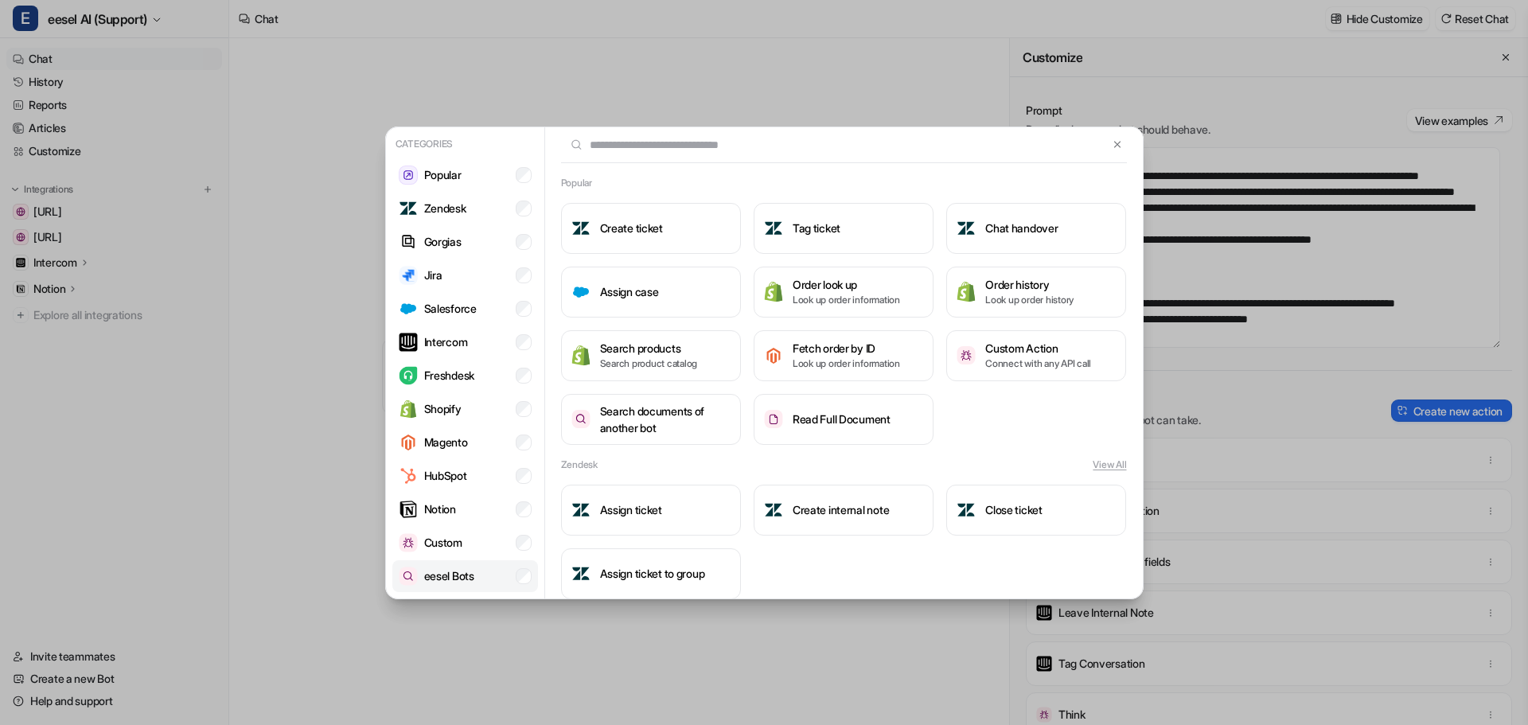
click at [456, 582] on p "eesel Bots" at bounding box center [449, 575] width 50 height 17
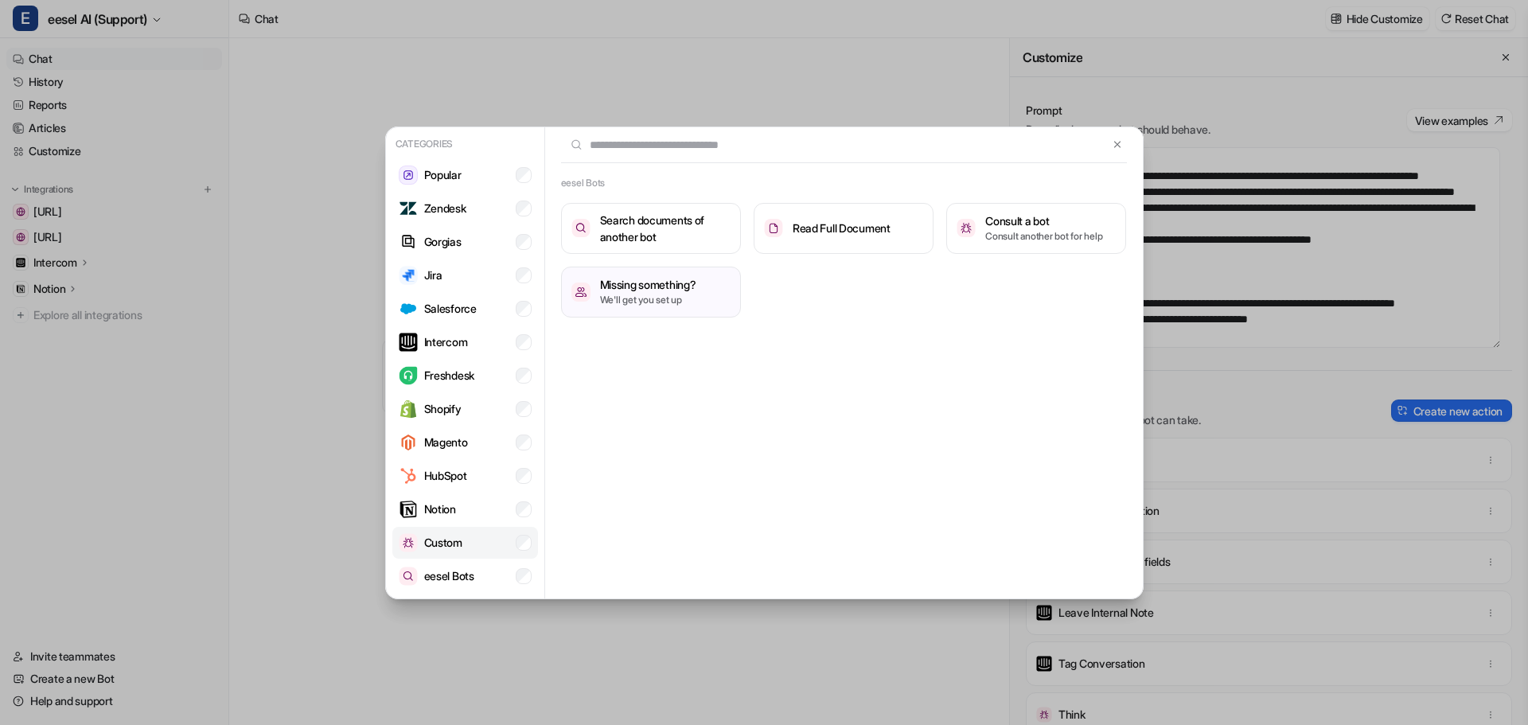
click at [455, 546] on p "Custom" at bounding box center [443, 542] width 38 height 17
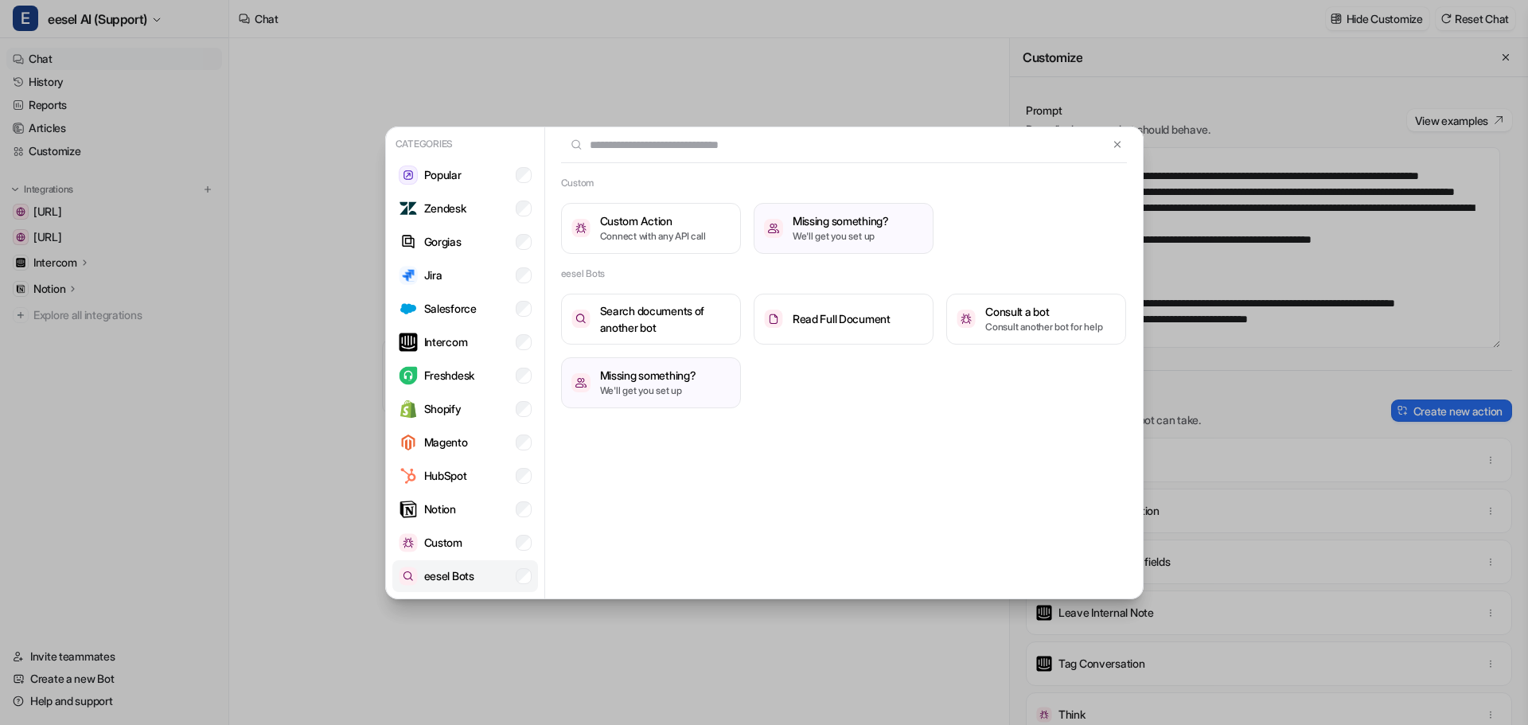
click at [495, 577] on li "eesel Bots" at bounding box center [465, 576] width 146 height 32
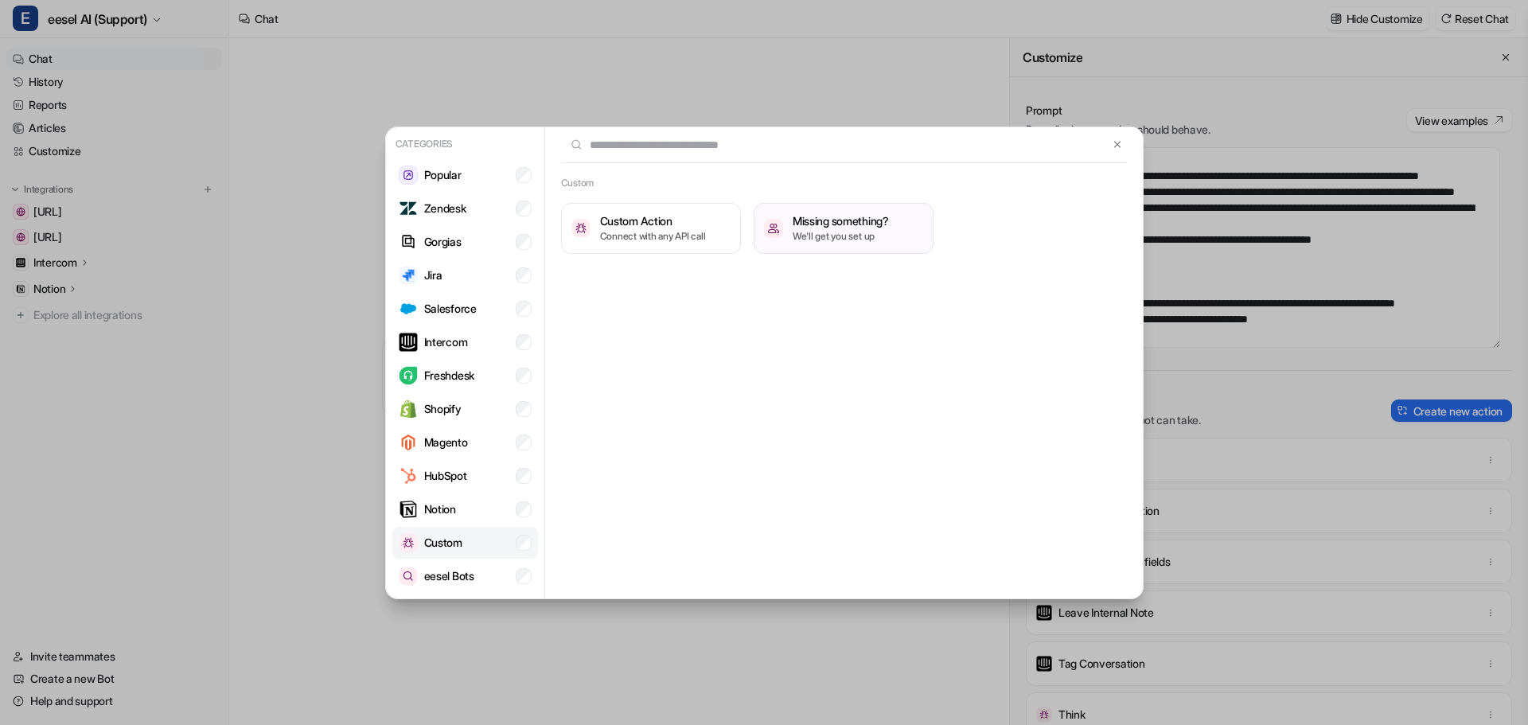
click at [495, 547] on li "Custom" at bounding box center [465, 543] width 146 height 32
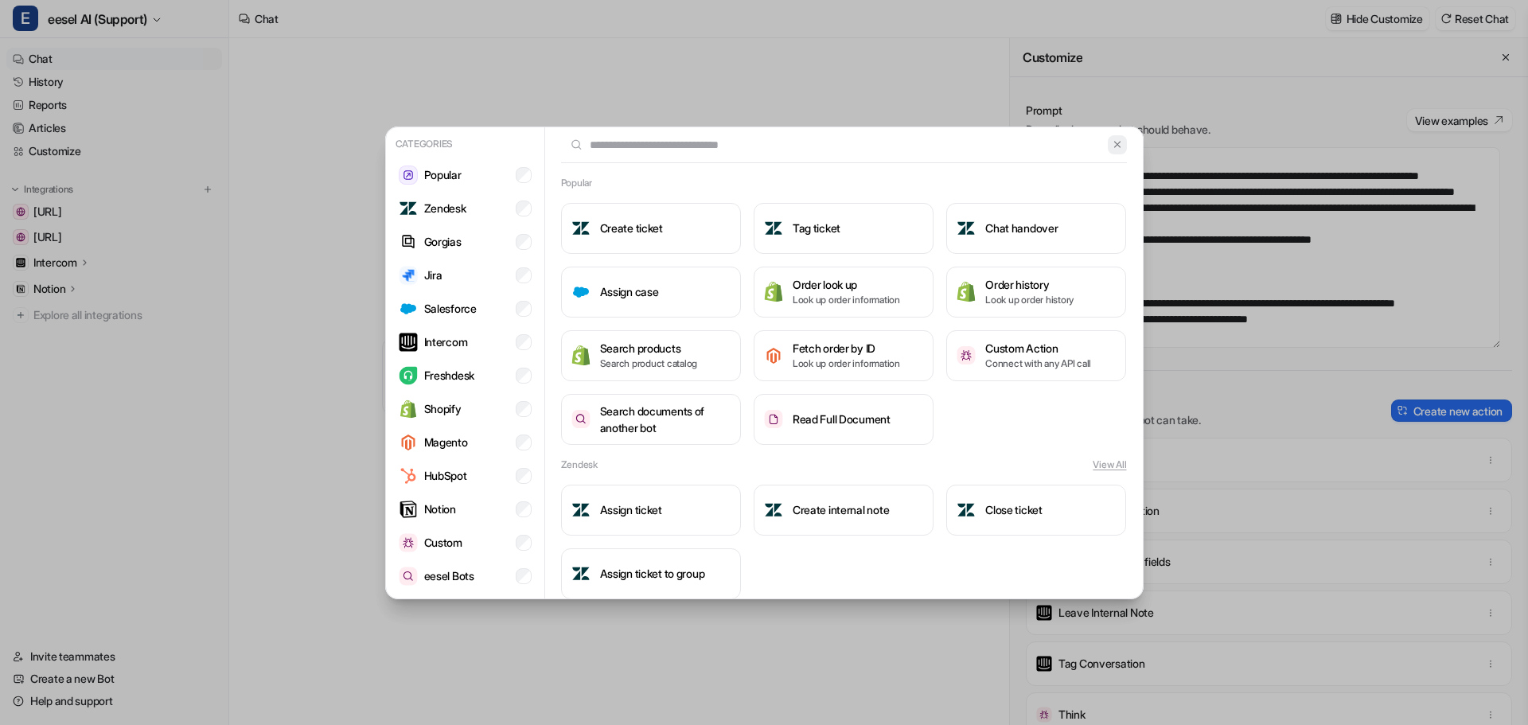
click at [1111, 141] on button at bounding box center [1117, 144] width 18 height 19
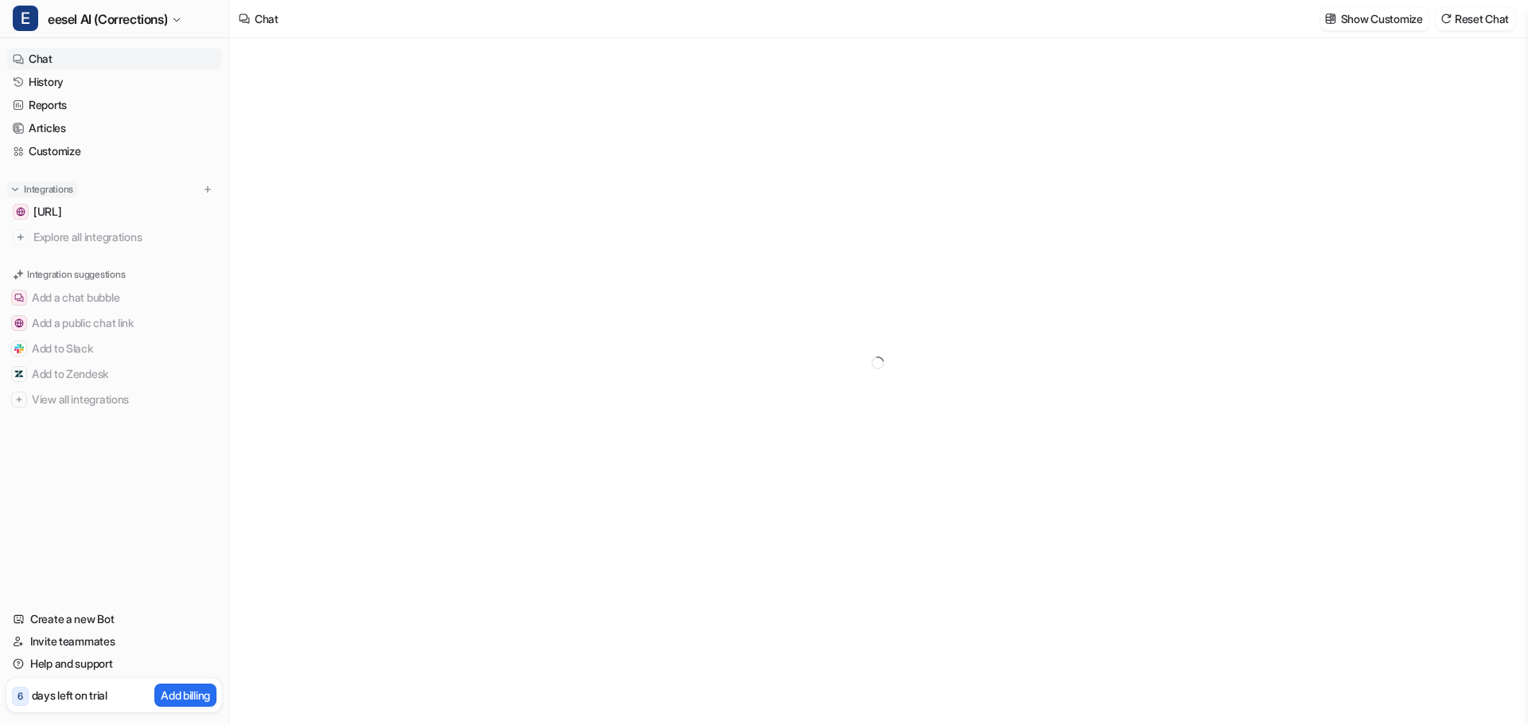
type textarea "**********"
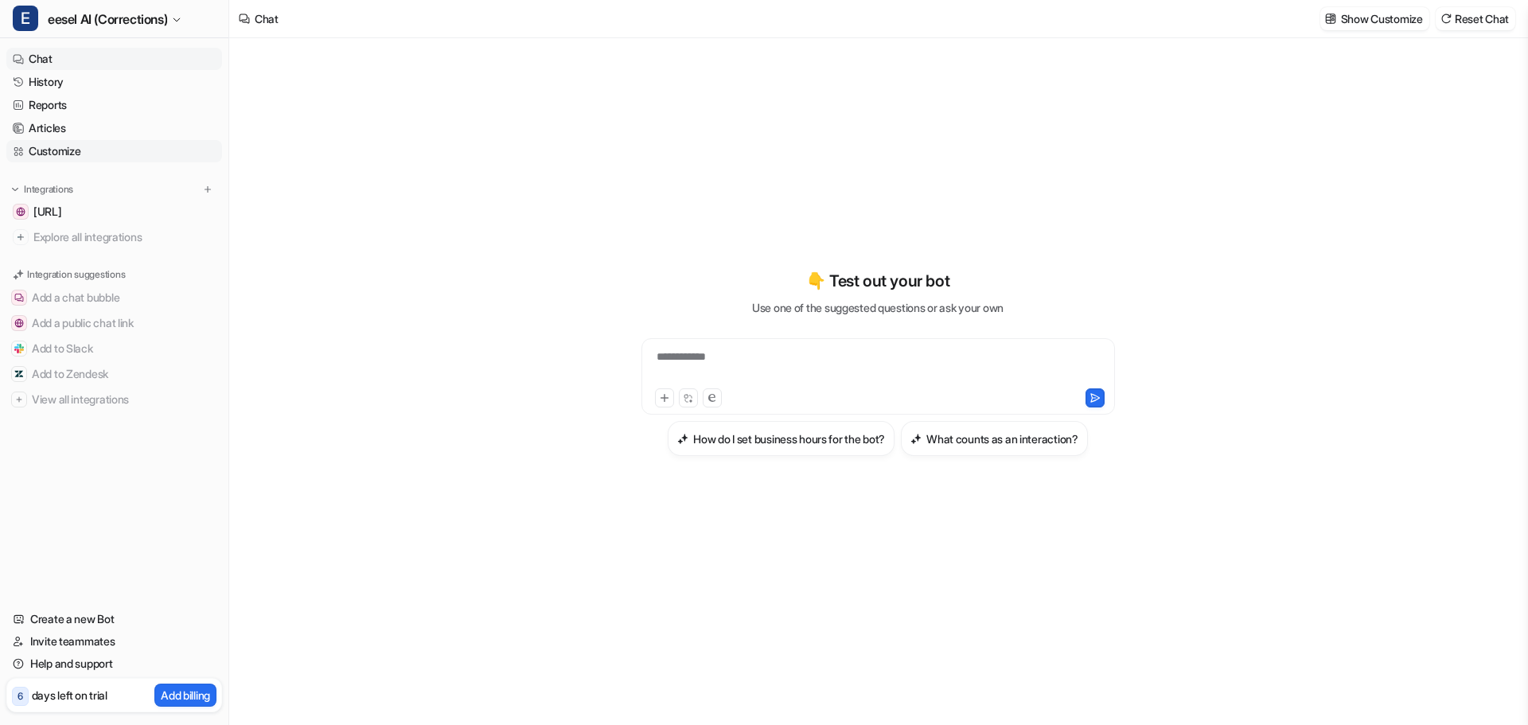
click at [64, 145] on link "Customize" at bounding box center [114, 151] width 216 height 22
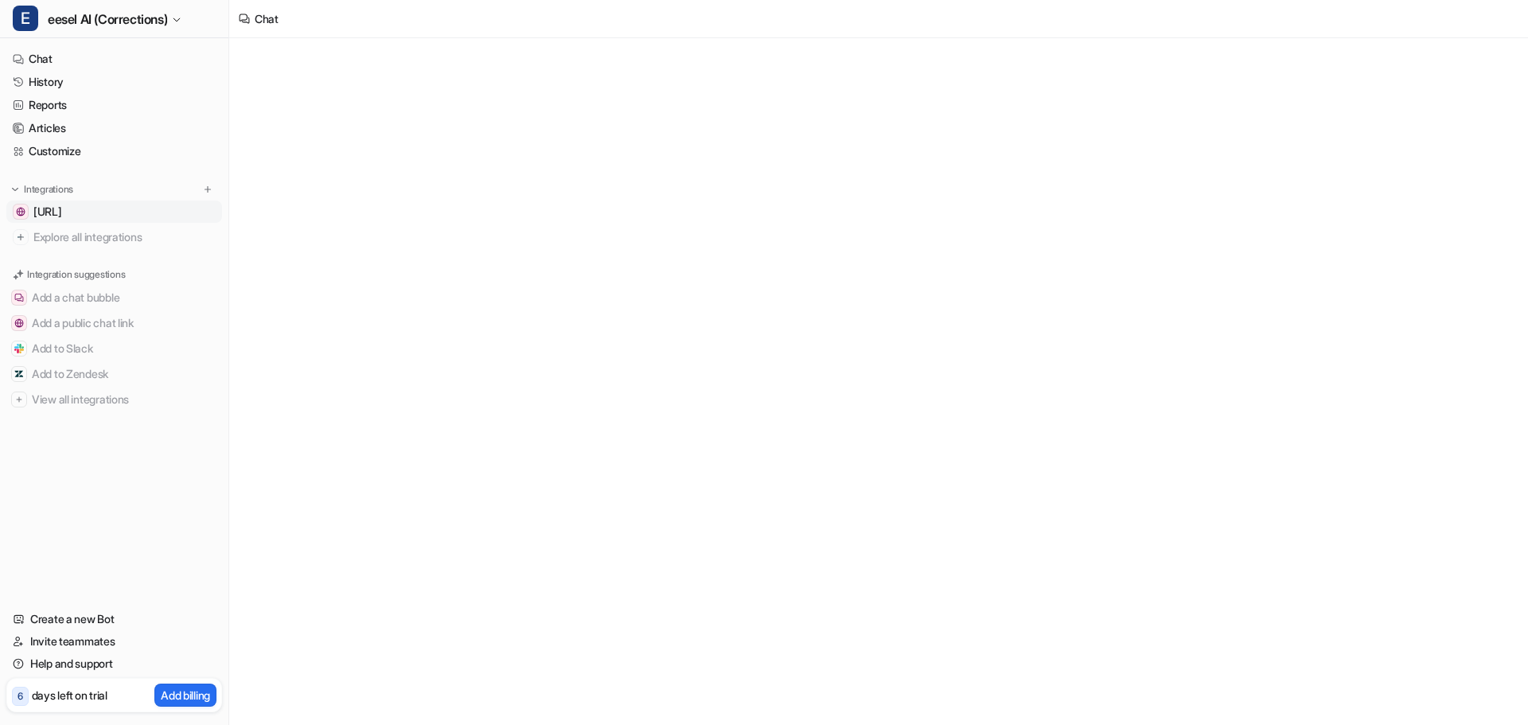
click at [76, 220] on link "[URL]" at bounding box center [114, 212] width 216 height 22
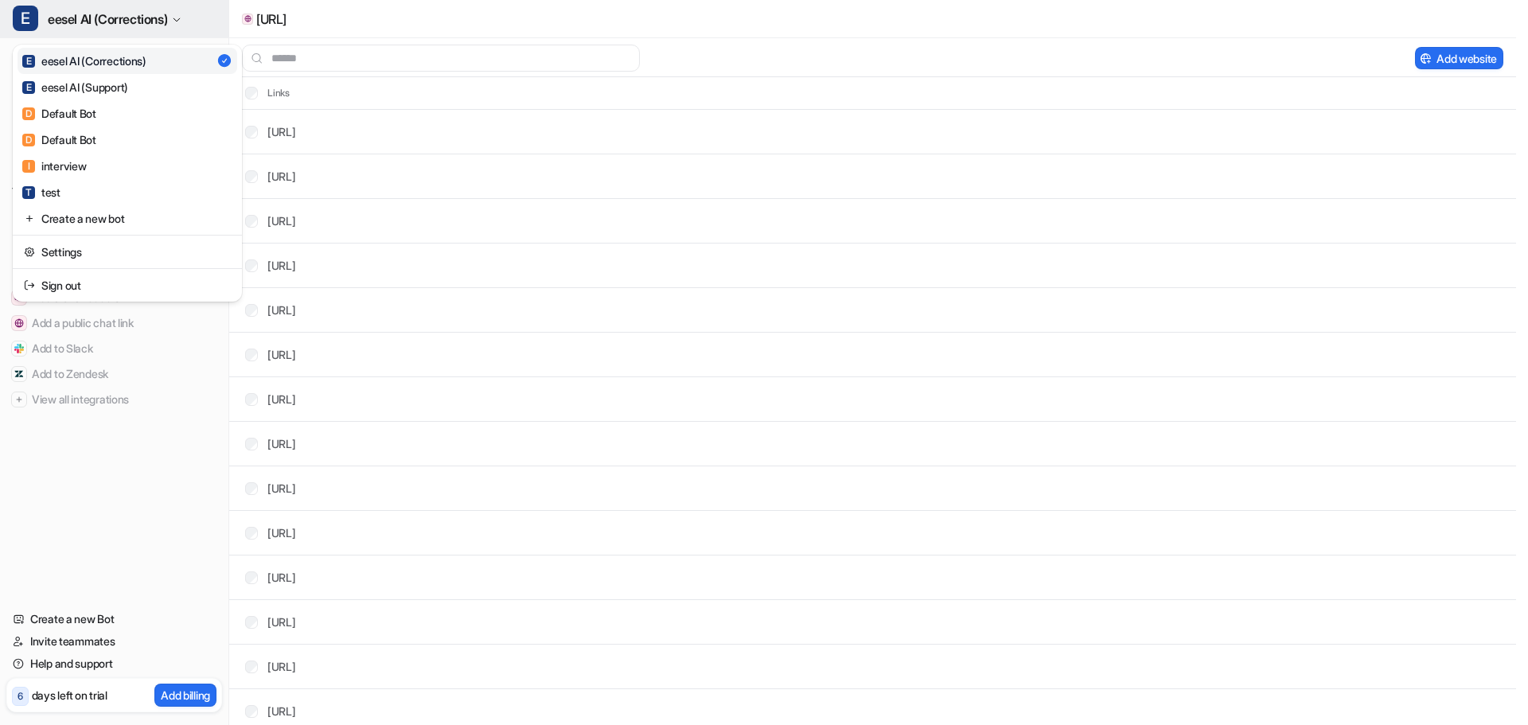
click at [76, 16] on span "eesel AI (Corrections)" at bounding box center [107, 19] width 119 height 22
click at [117, 91] on div "E eesel AI (Support)" at bounding box center [75, 87] width 106 height 17
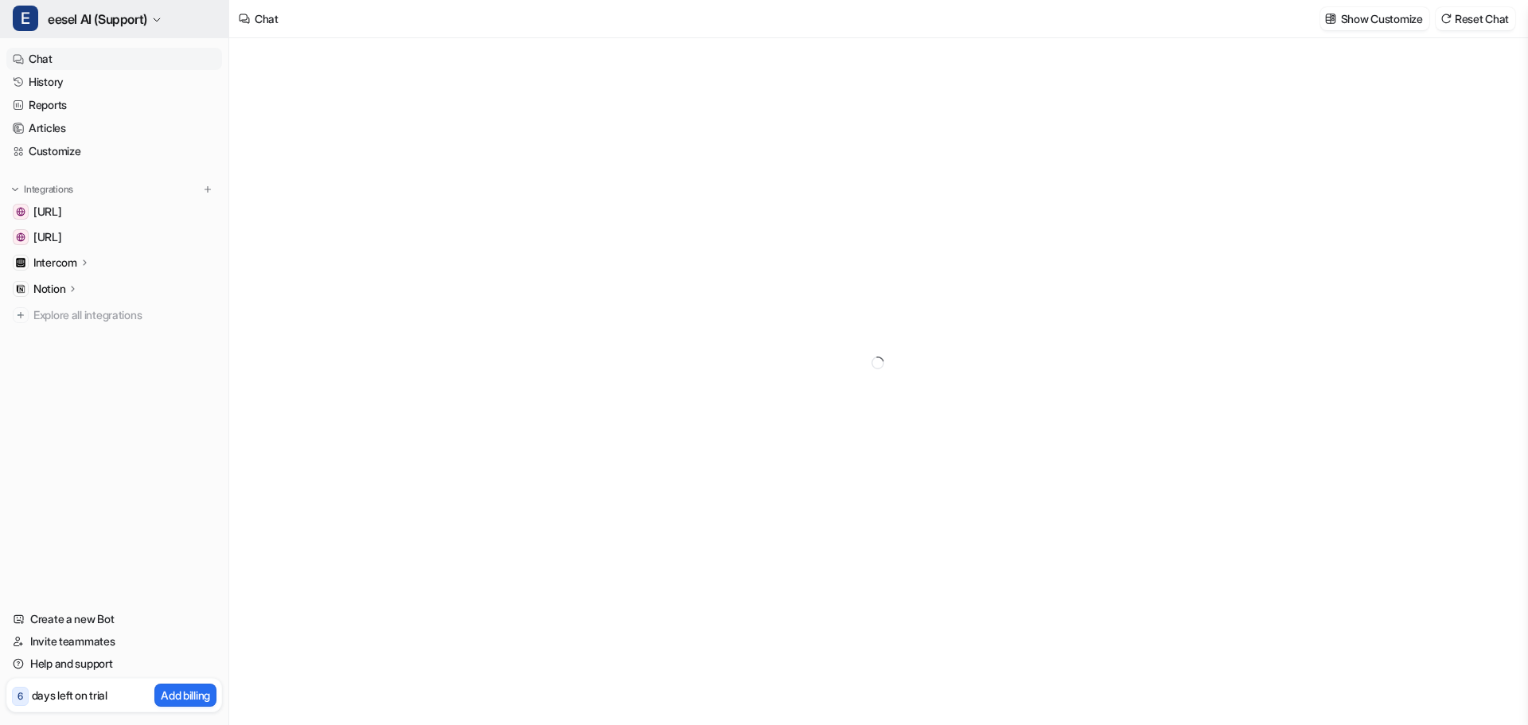
type textarea "**********"
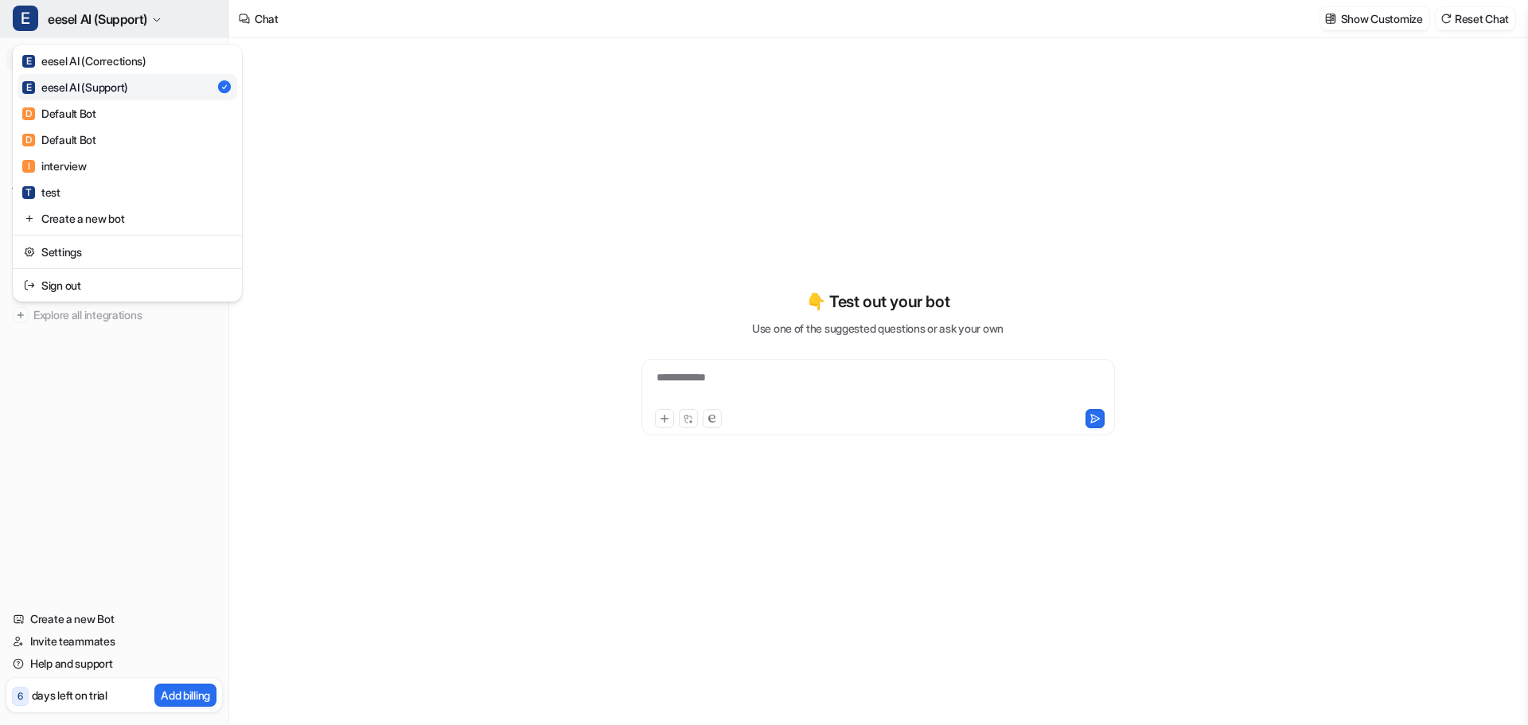
click at [126, 19] on span "eesel AI (Support)" at bounding box center [97, 19] width 99 height 22
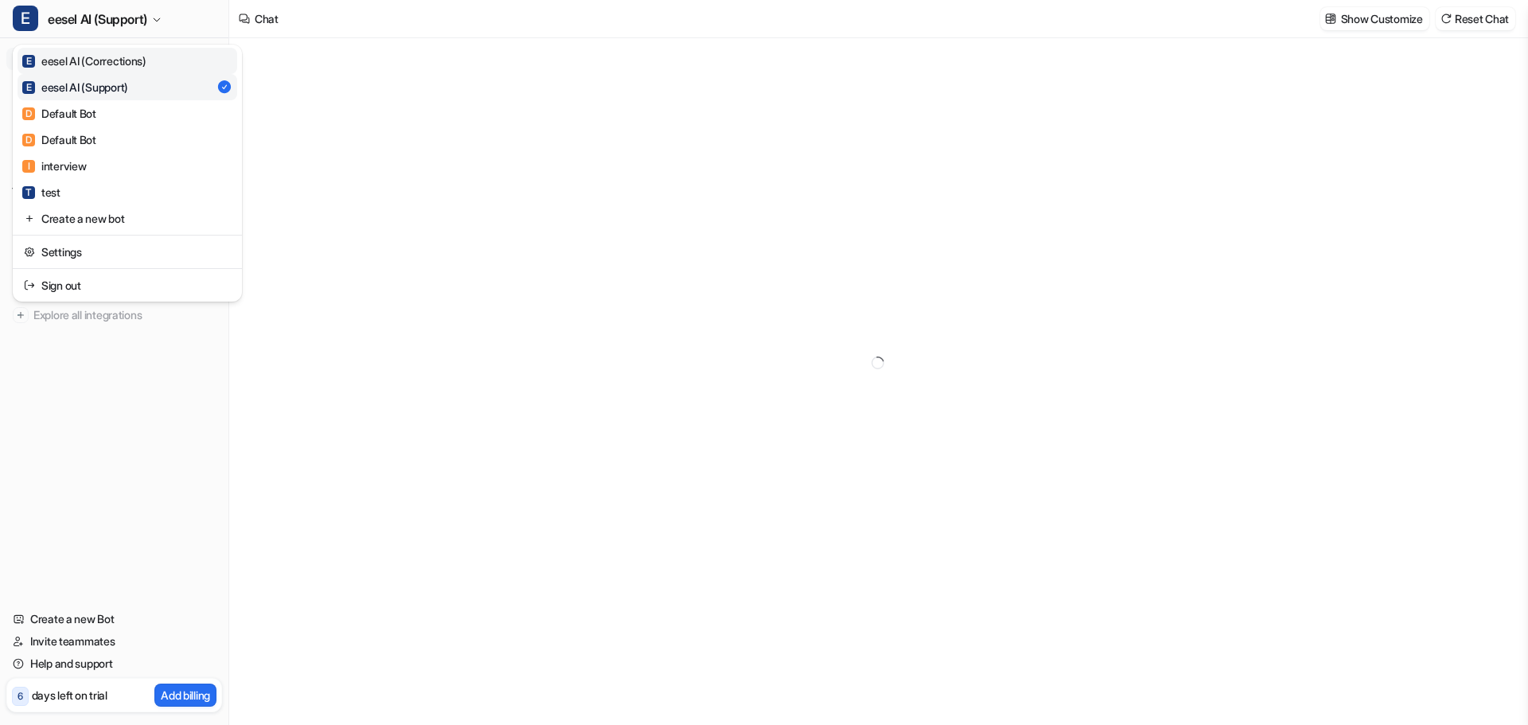
click at [109, 64] on div "E eesel AI (Corrections)" at bounding box center [84, 61] width 124 height 17
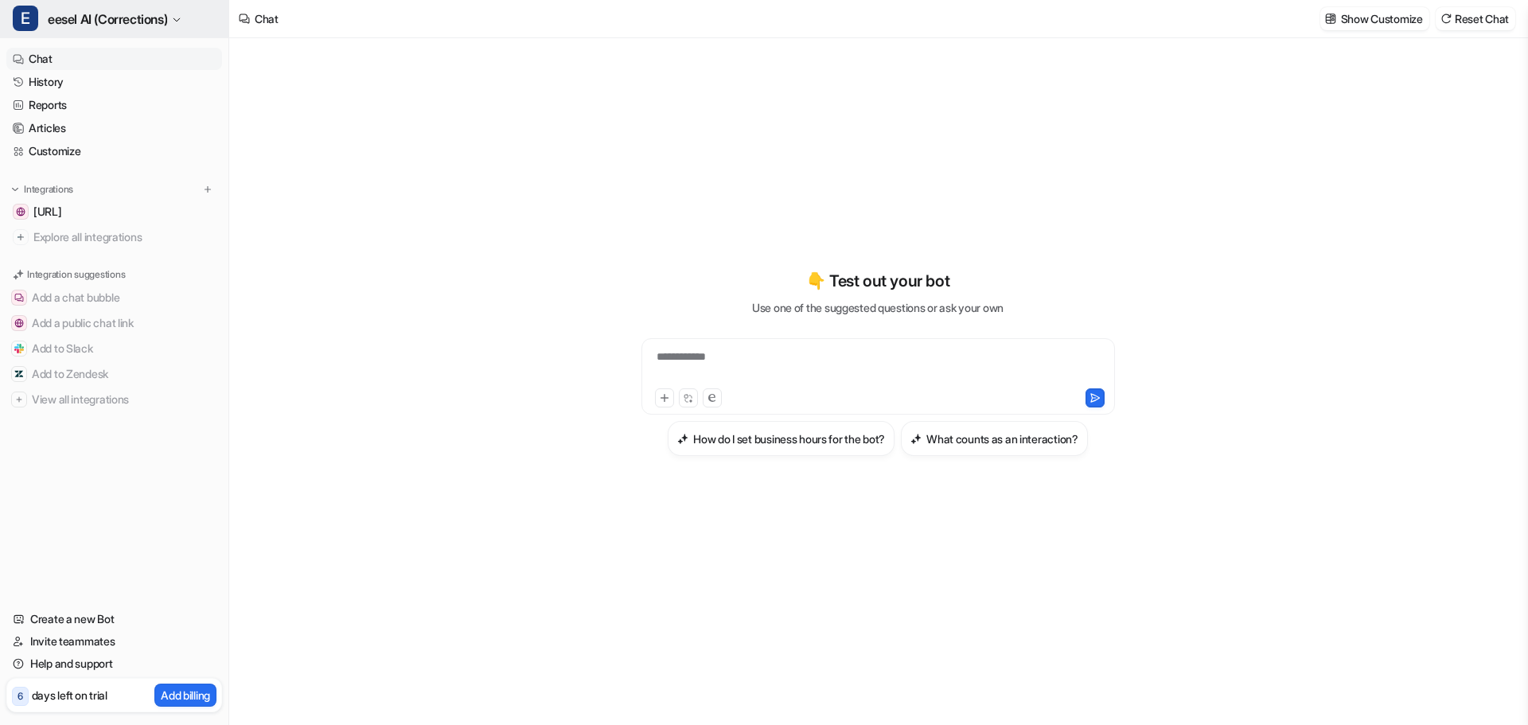
click at [167, 25] on span "eesel AI (Corrections)" at bounding box center [107, 19] width 119 height 22
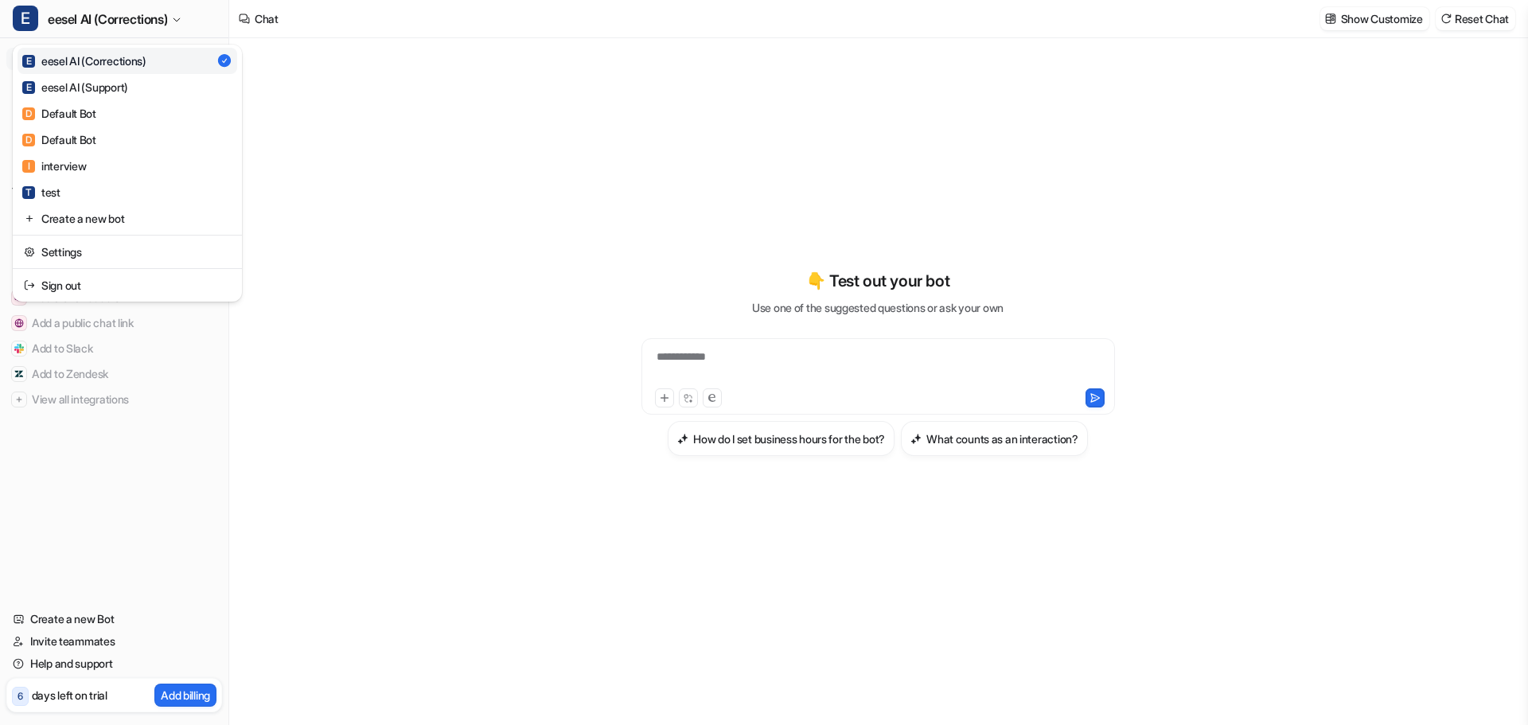
click at [138, 58] on div "E eesel AI (Corrections)" at bounding box center [84, 61] width 124 height 17
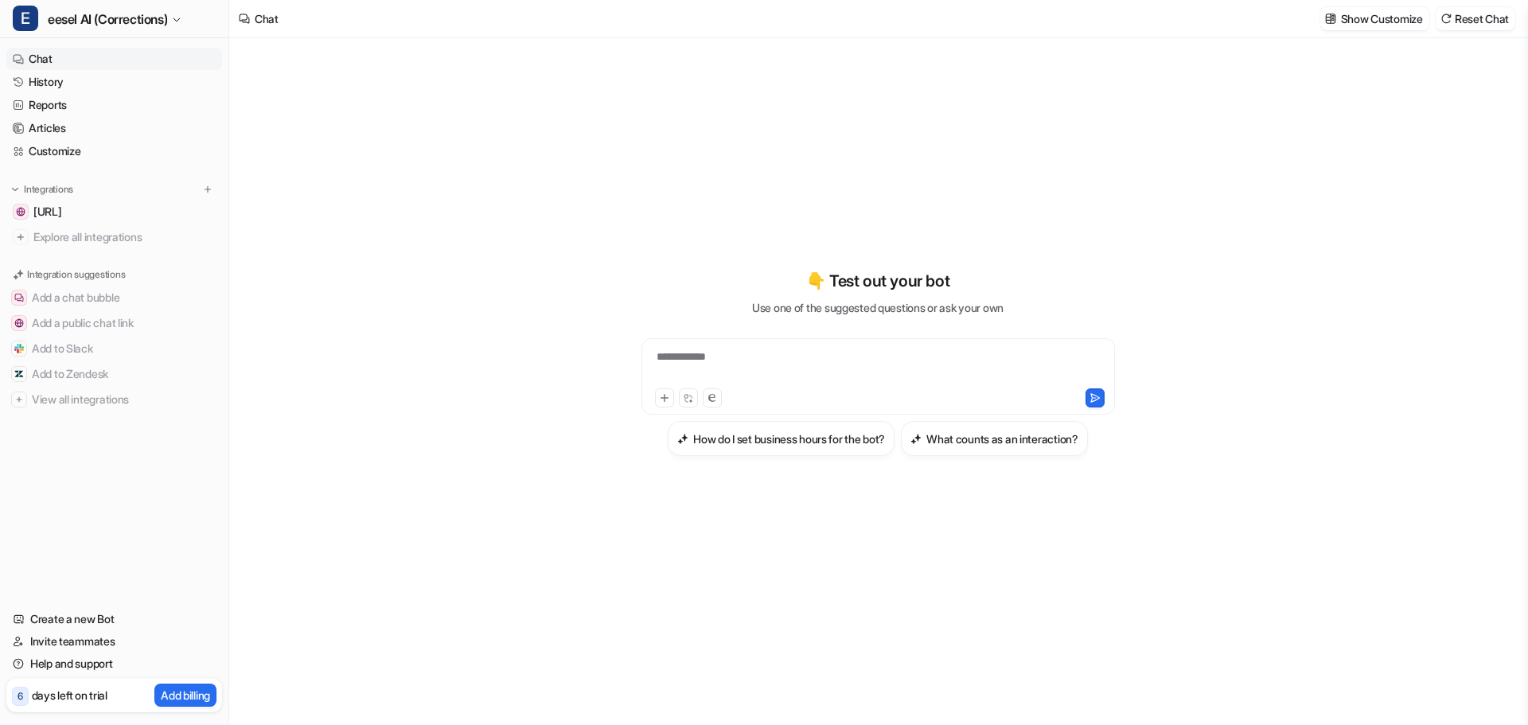
click at [1372, 33] on div "Show Customize Reset Chat" at bounding box center [1418, 19] width 208 height 36
click at [1372, 27] on button "Show Customize" at bounding box center [1374, 18] width 109 height 23
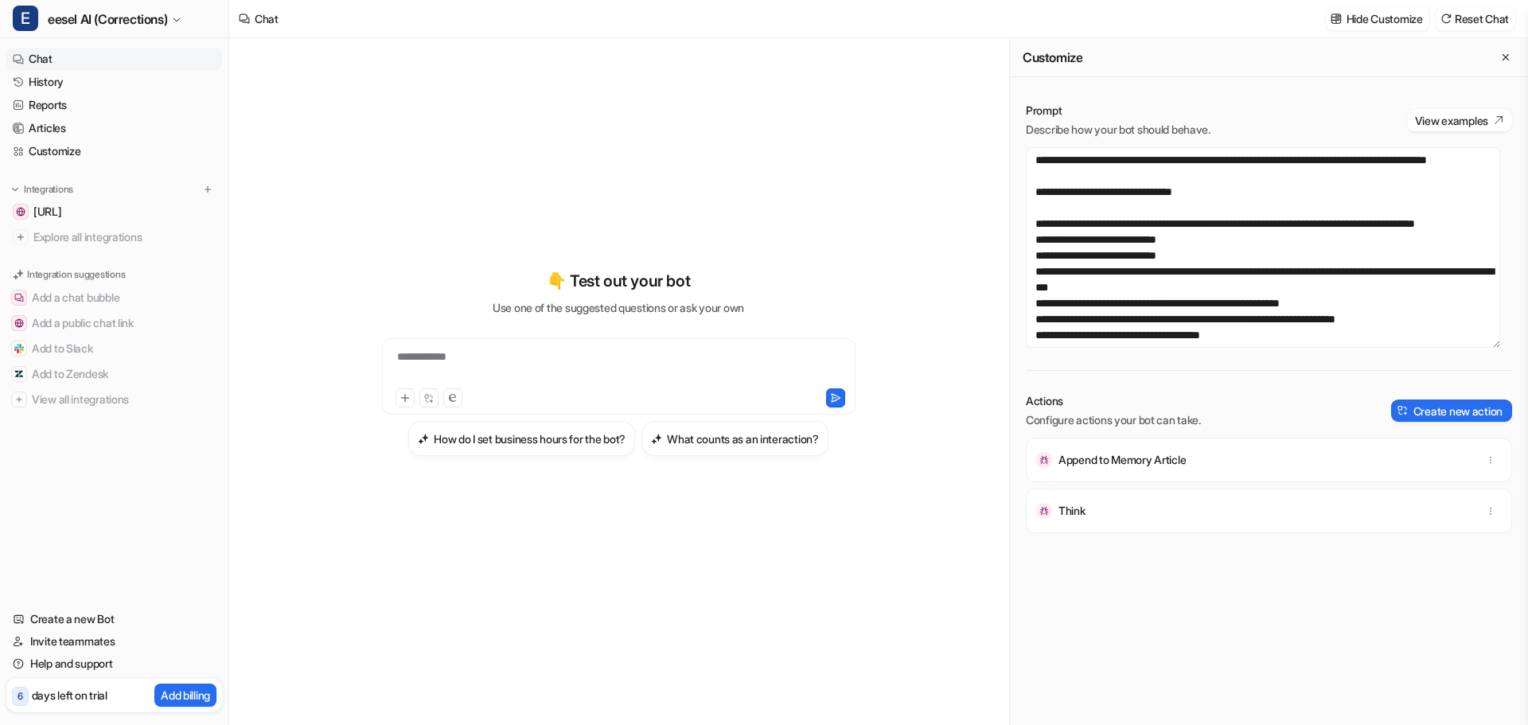
scroll to position [1305, 0]
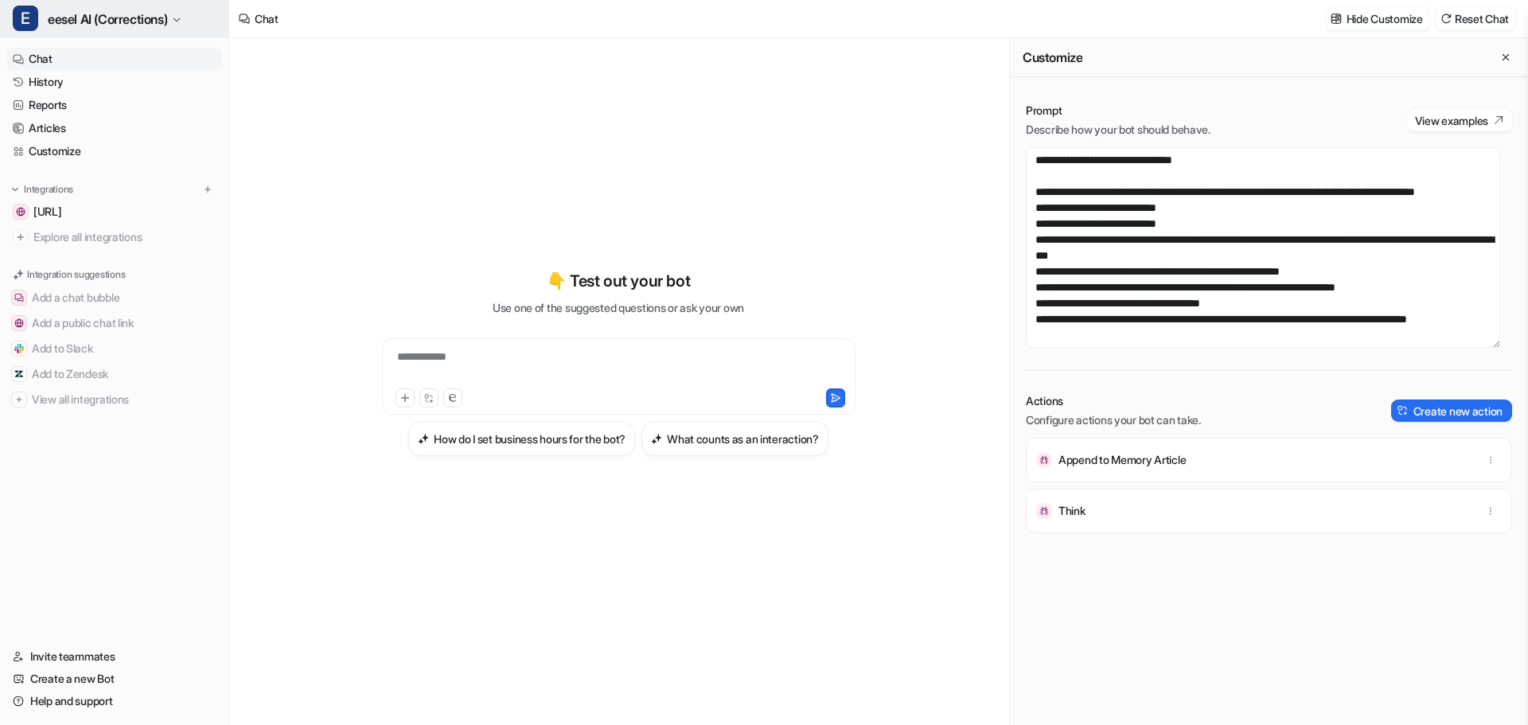
click at [165, 10] on span "eesel AI (Corrections)" at bounding box center [107, 19] width 119 height 22
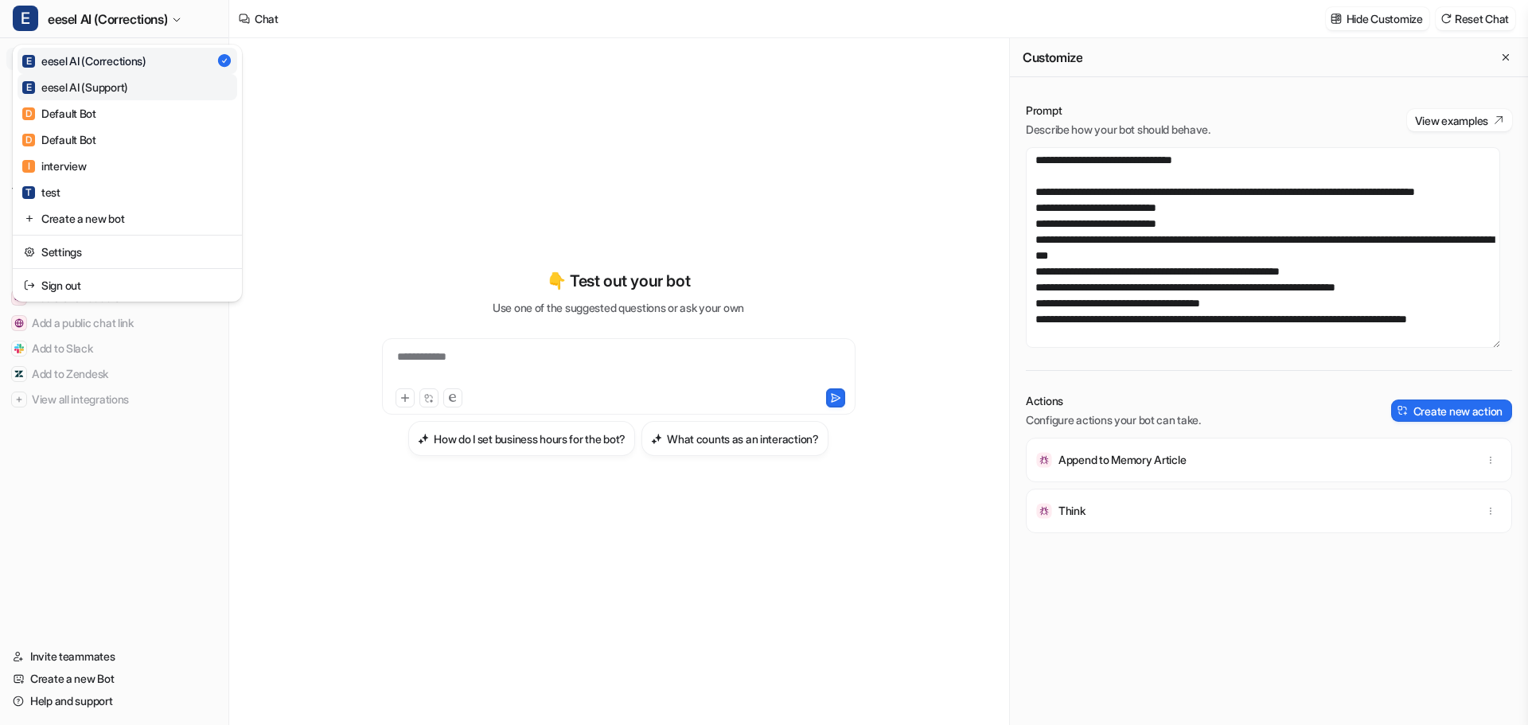
click at [150, 83] on link "E eesel AI (Support)" at bounding box center [128, 87] width 220 height 26
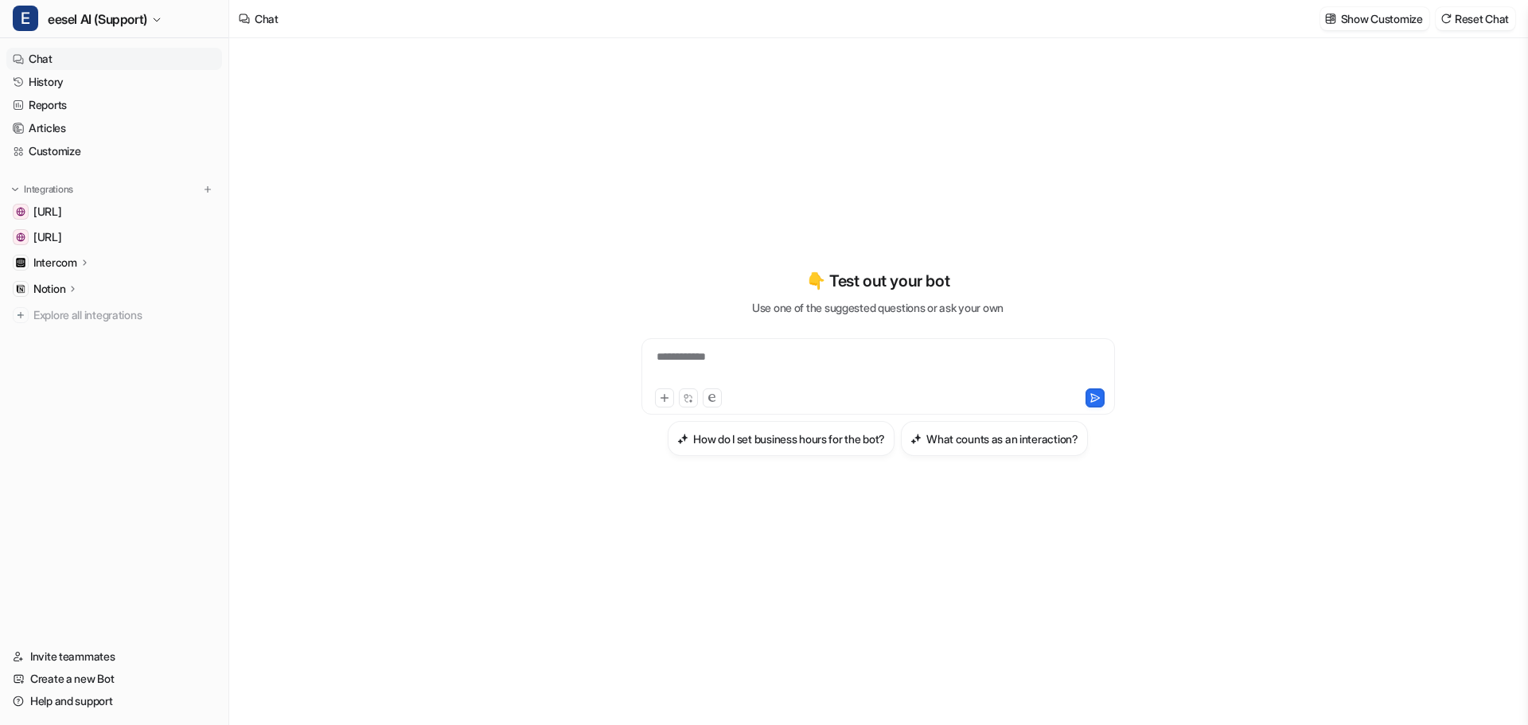
click at [69, 267] on p "Intercom" at bounding box center [55, 263] width 44 height 16
click at [82, 294] on link "Overview" at bounding box center [122, 286] width 199 height 22
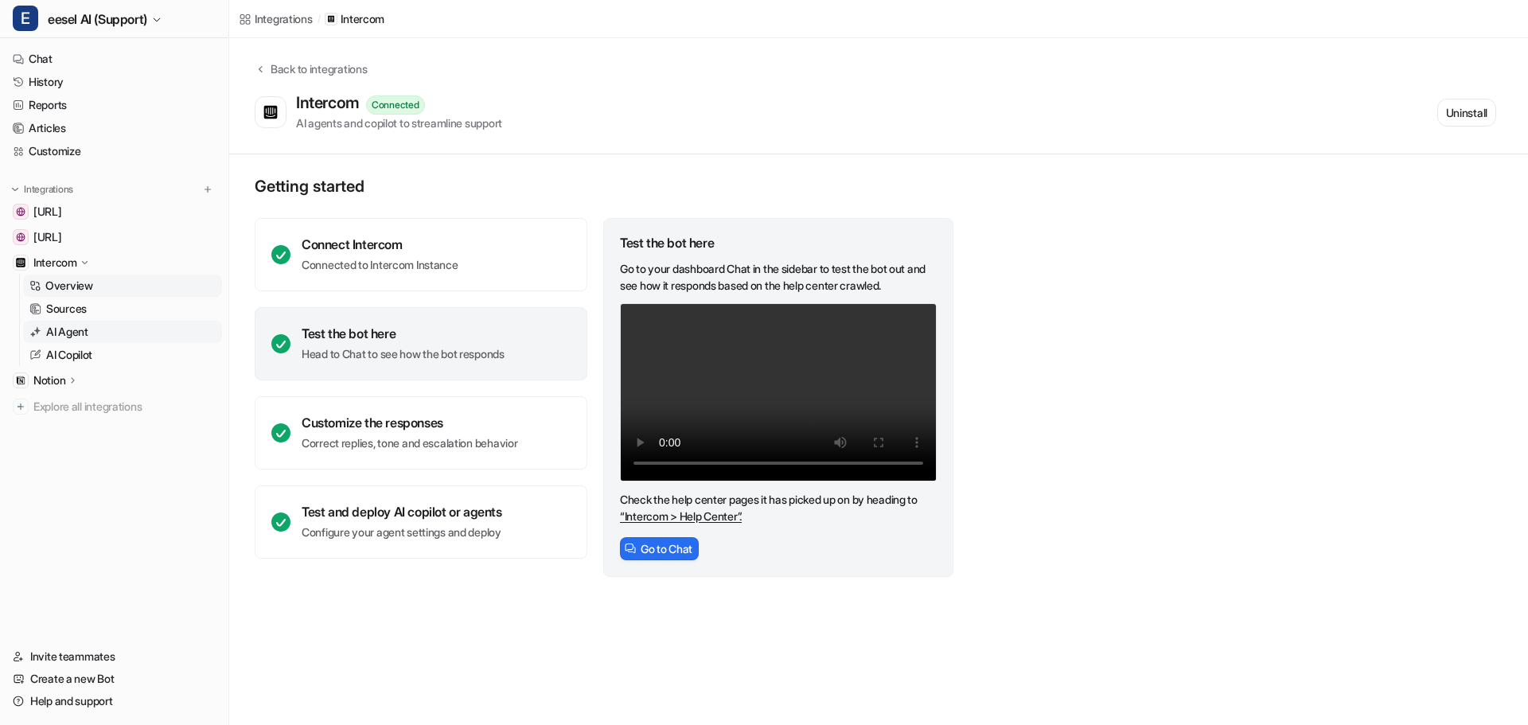
click at [86, 337] on p "AI Agent" at bounding box center [67, 332] width 42 height 16
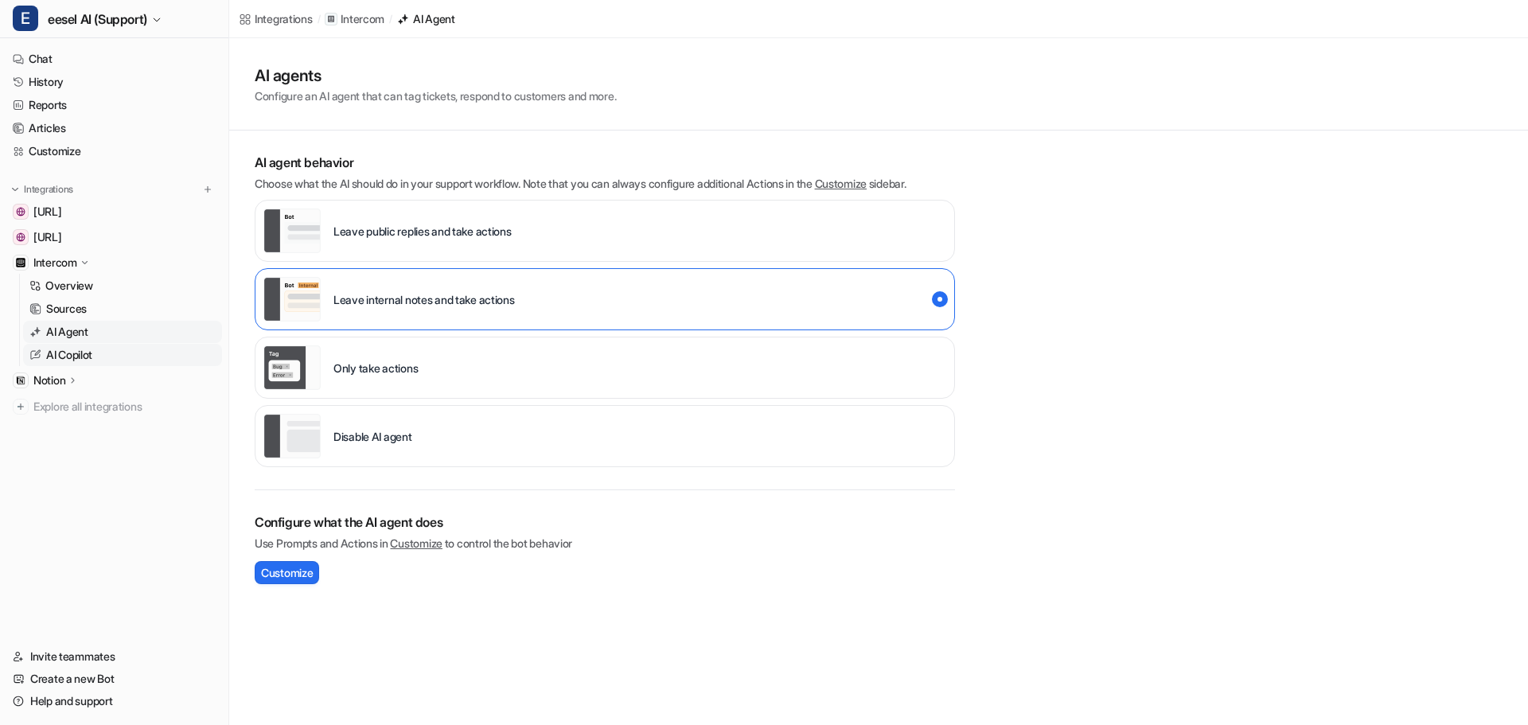
click at [91, 352] on p "AI Copilot" at bounding box center [69, 355] width 46 height 16
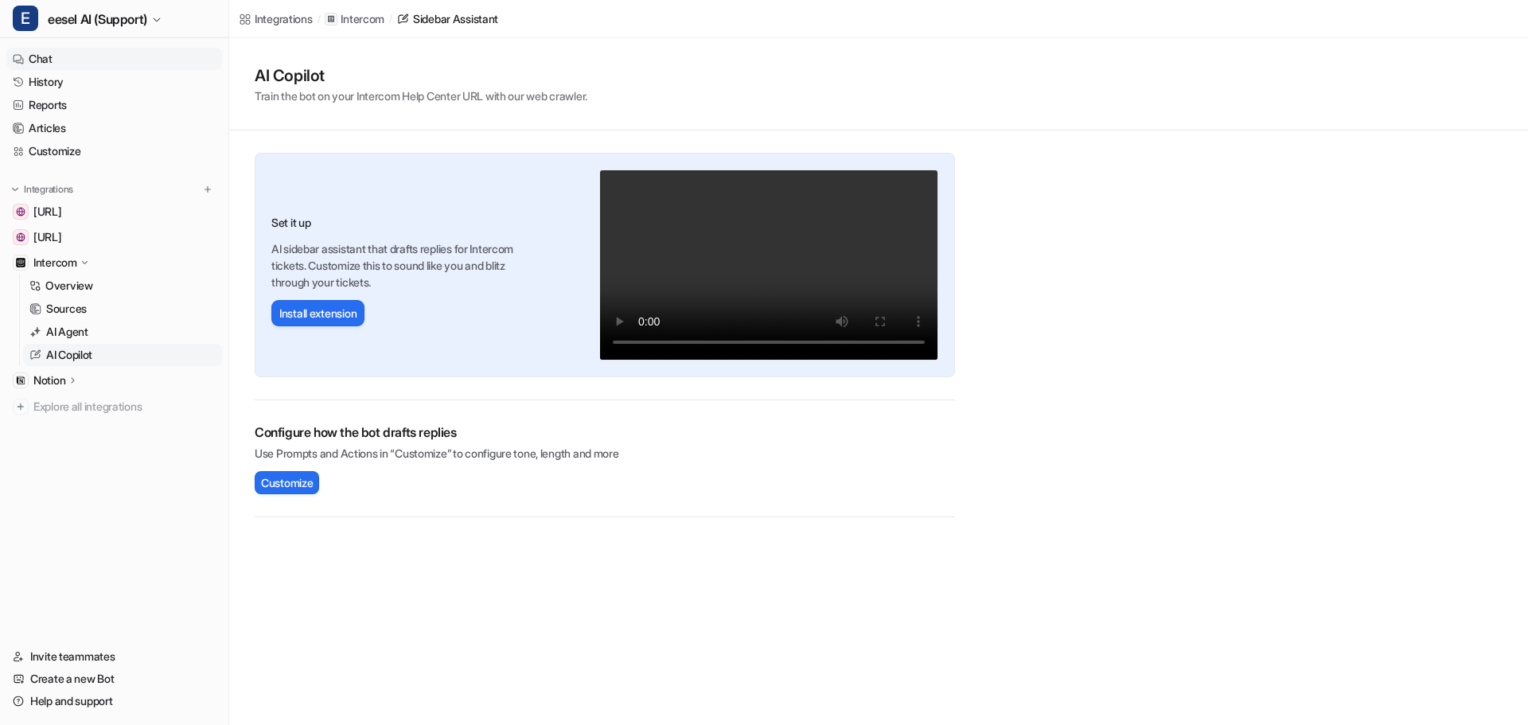
click at [59, 61] on link "Chat" at bounding box center [114, 59] width 216 height 22
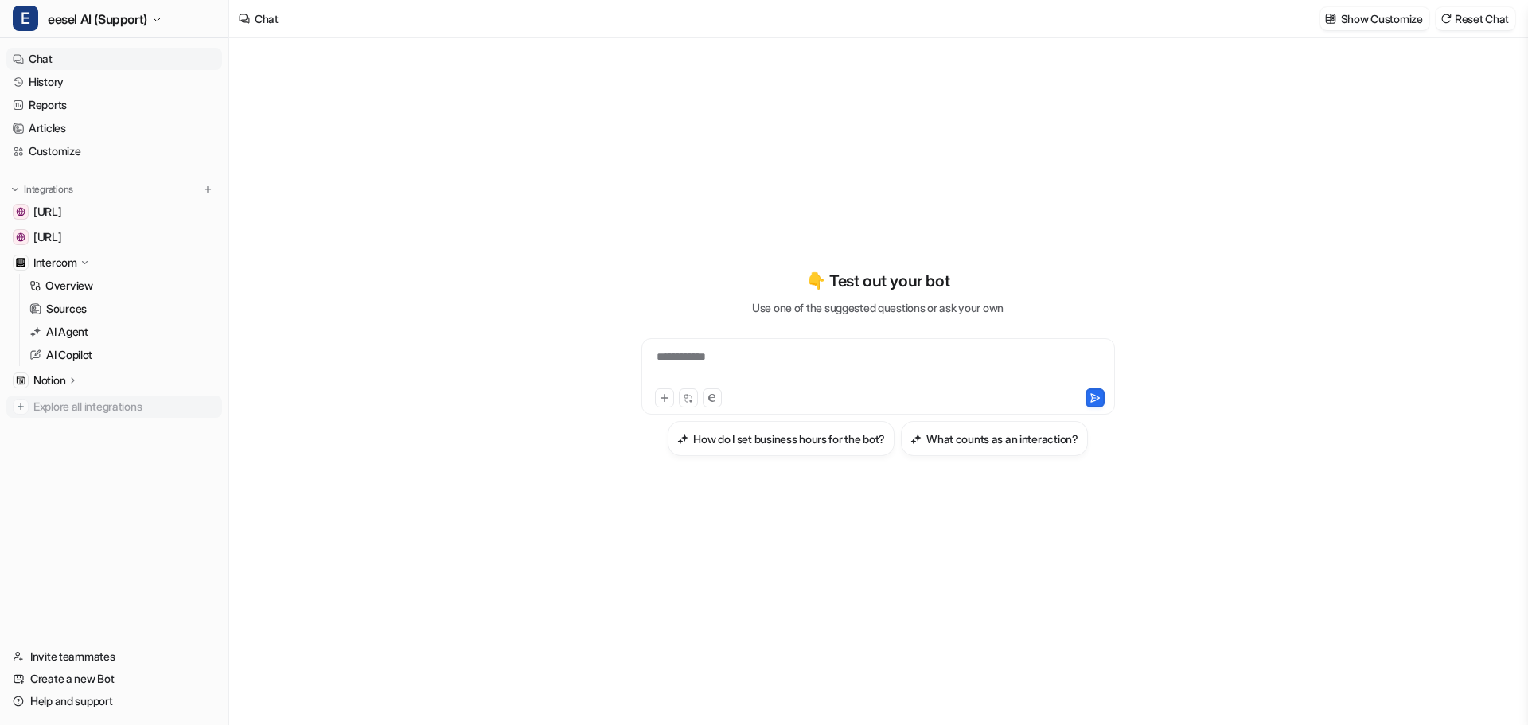
click at [116, 407] on span "Explore all integrations" at bounding box center [124, 406] width 182 height 25
